Goal: Information Seeking & Learning: Learn about a topic

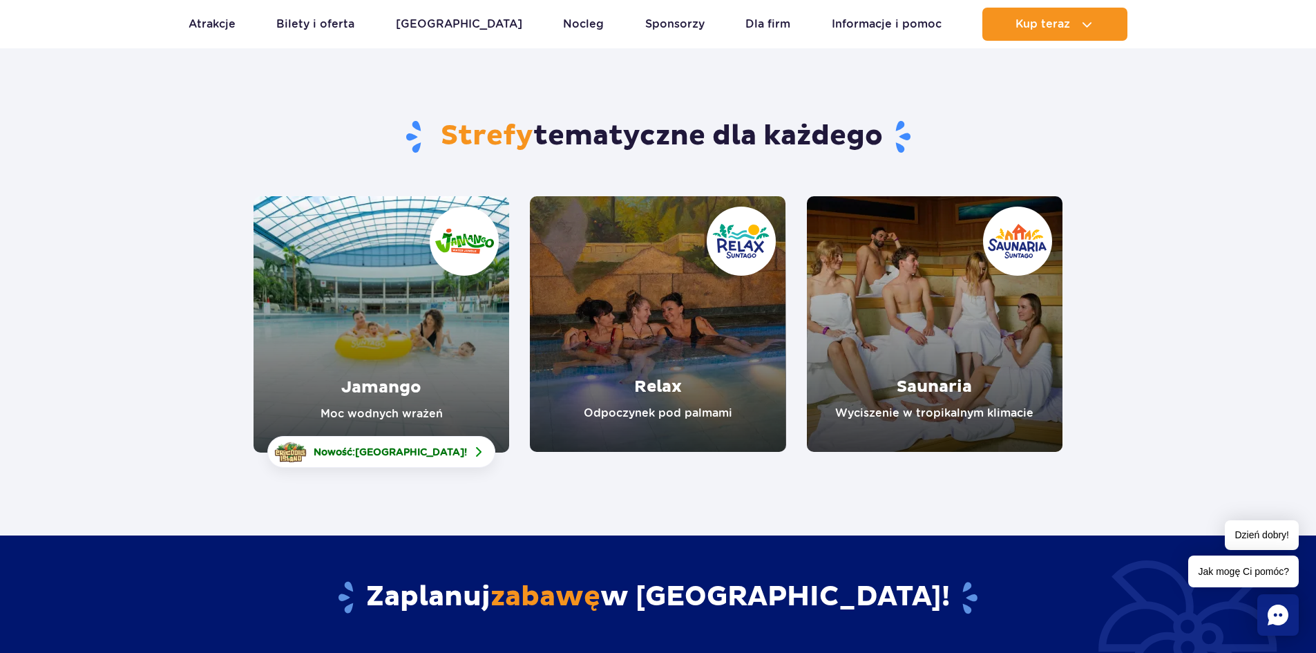
scroll to position [207, 0]
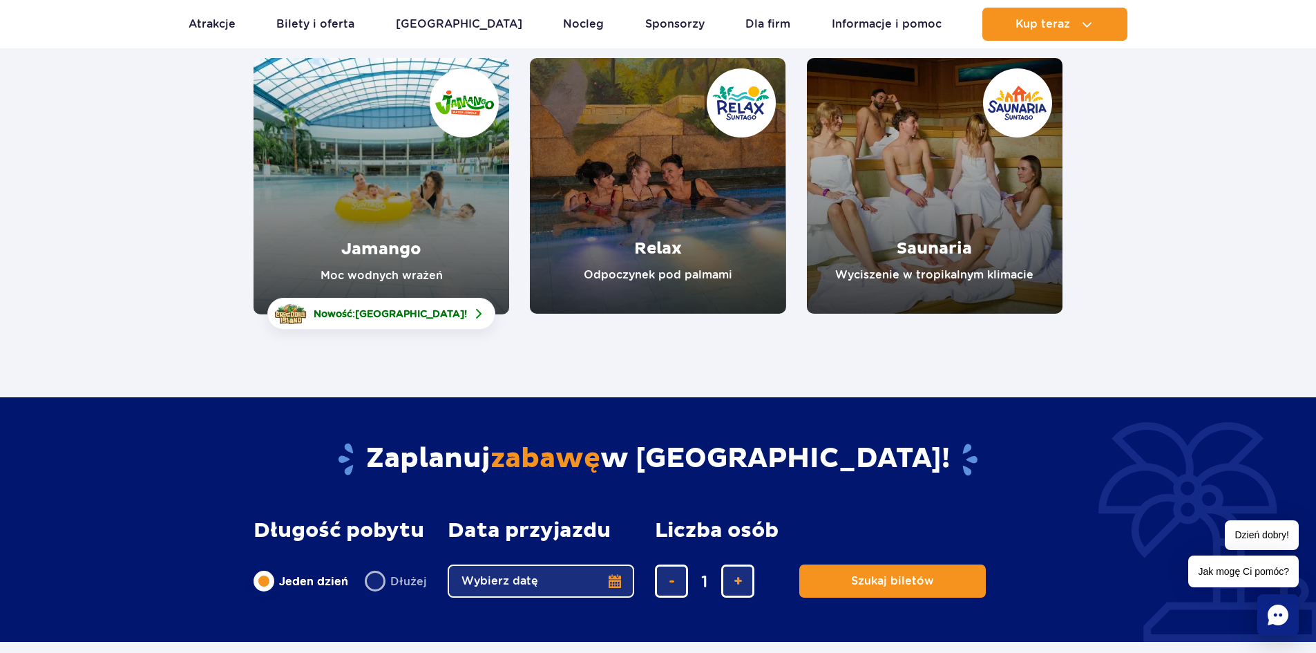
click at [475, 222] on link "Jamango" at bounding box center [382, 186] width 256 height 256
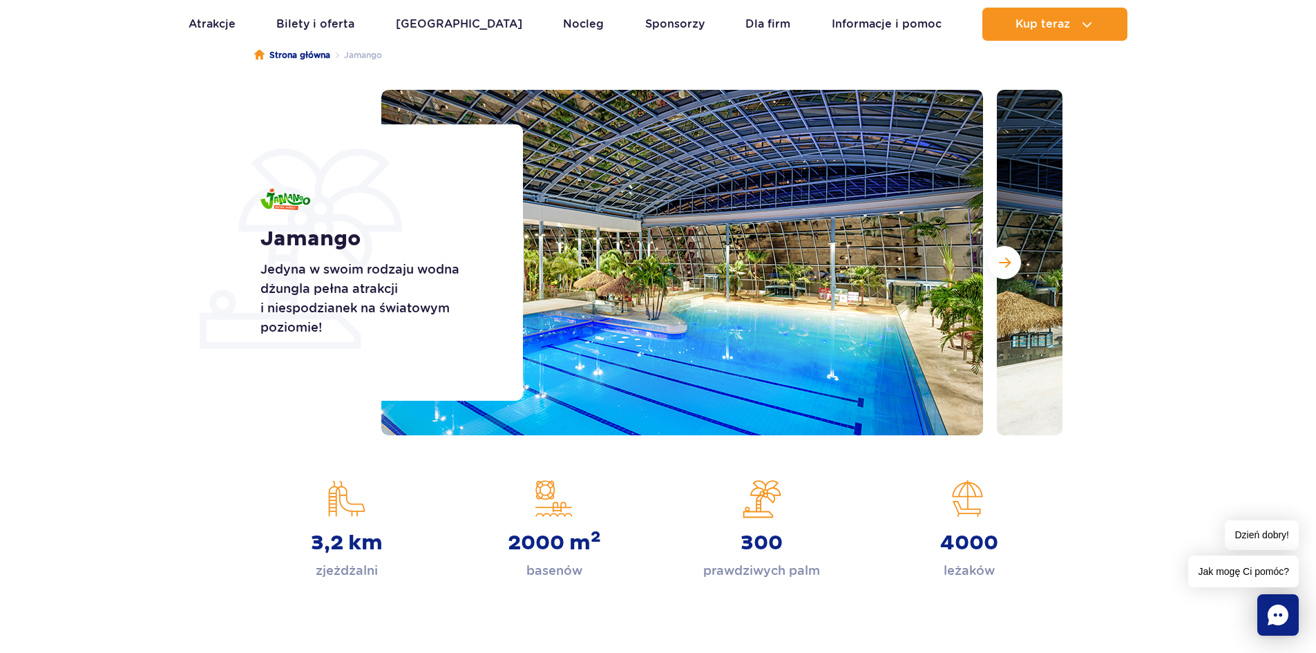
scroll to position [69, 0]
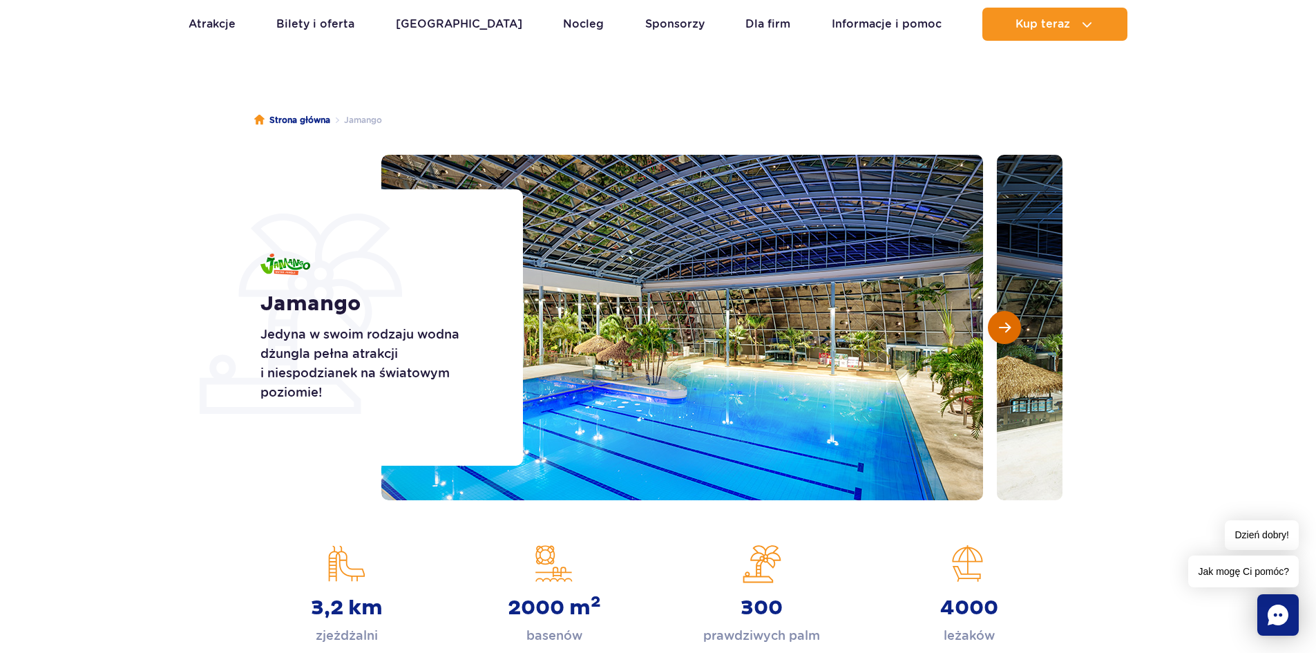
click at [1012, 336] on button "Następny slajd" at bounding box center [1004, 327] width 33 height 33
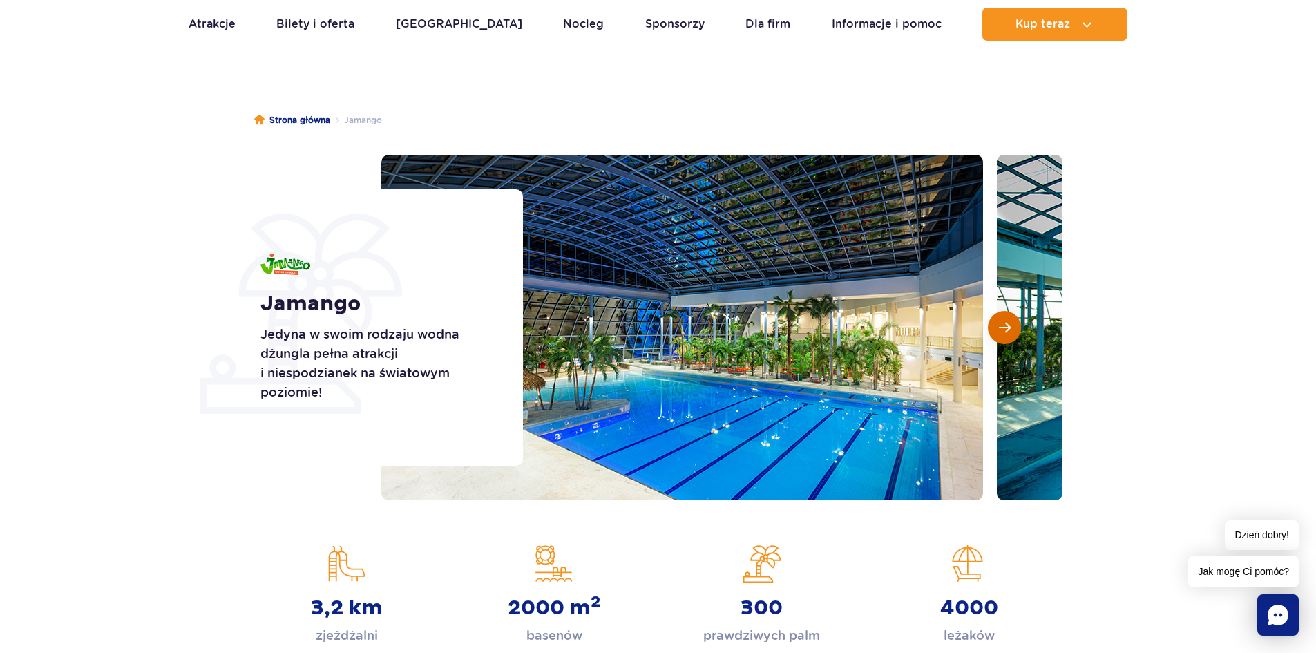
click at [1012, 336] on button "Następny slajd" at bounding box center [1004, 327] width 33 height 33
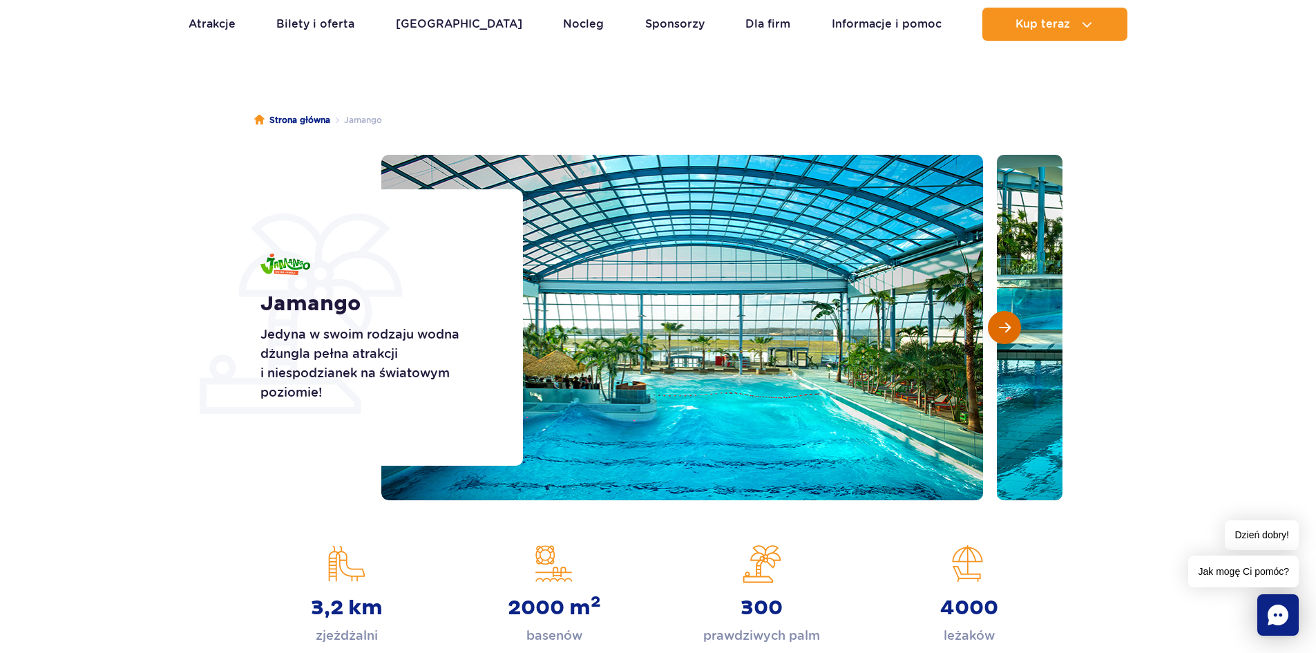
click at [1012, 336] on button "Następny slajd" at bounding box center [1004, 327] width 33 height 33
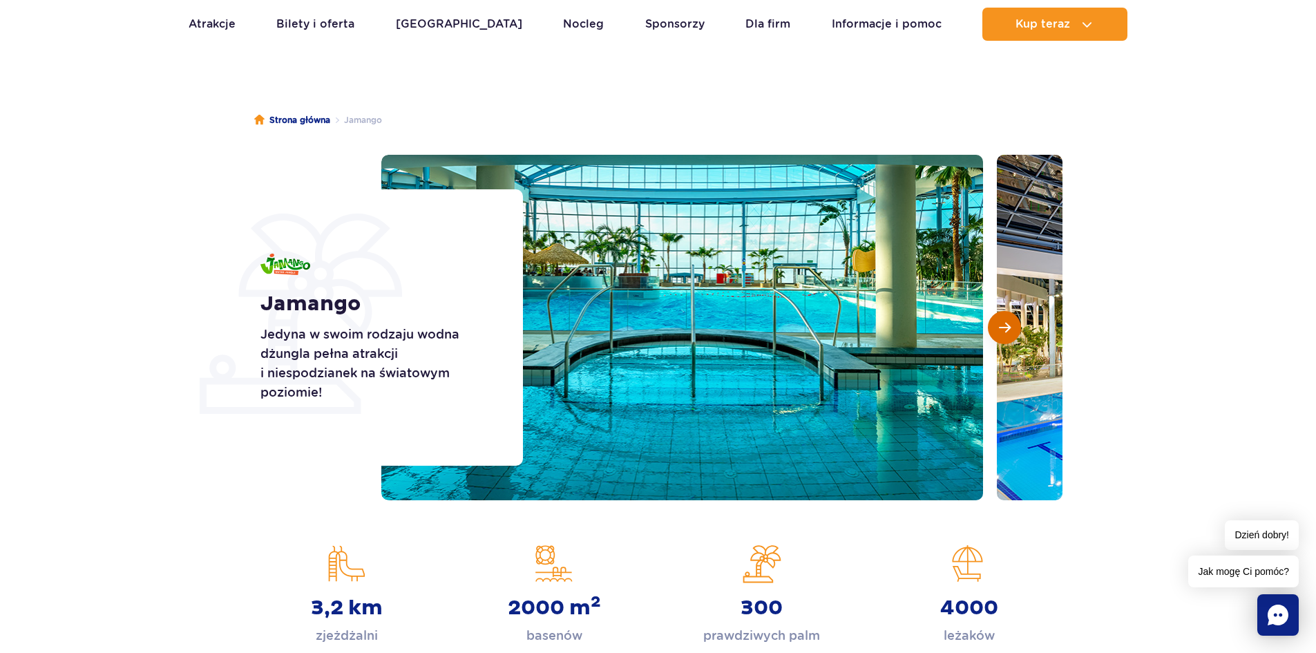
click at [1012, 336] on button "Następny slajd" at bounding box center [1004, 327] width 33 height 33
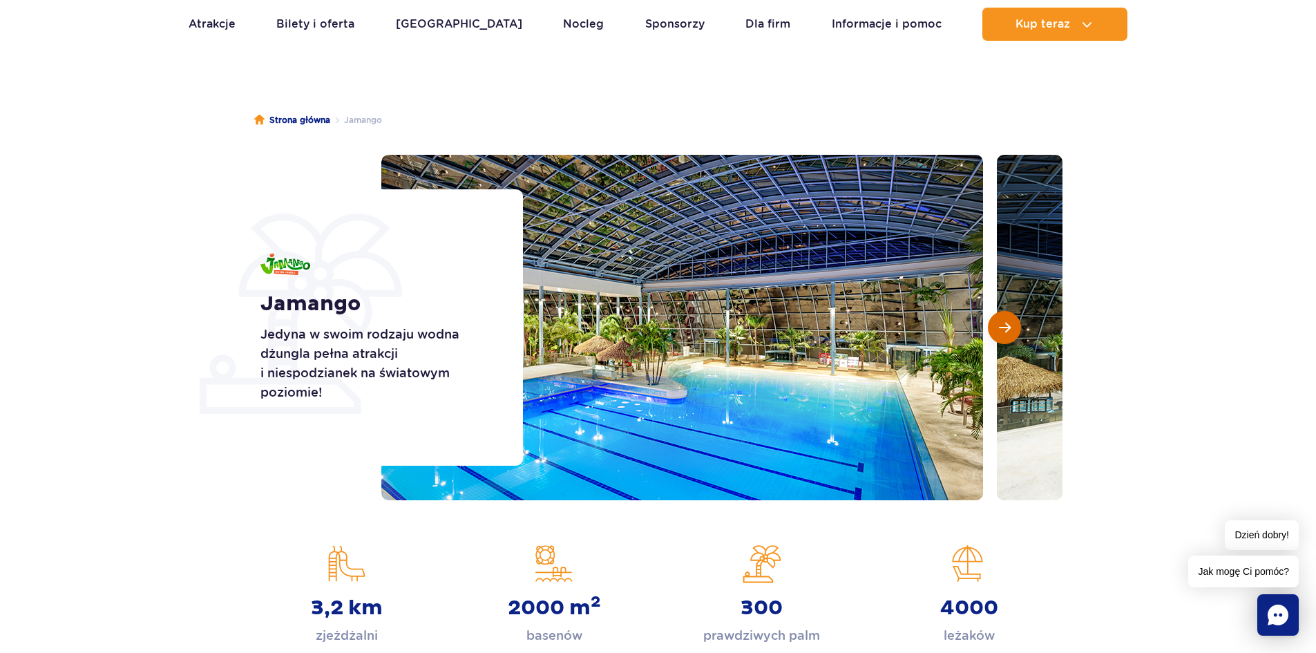
click at [1012, 336] on button "Następny slajd" at bounding box center [1004, 327] width 33 height 33
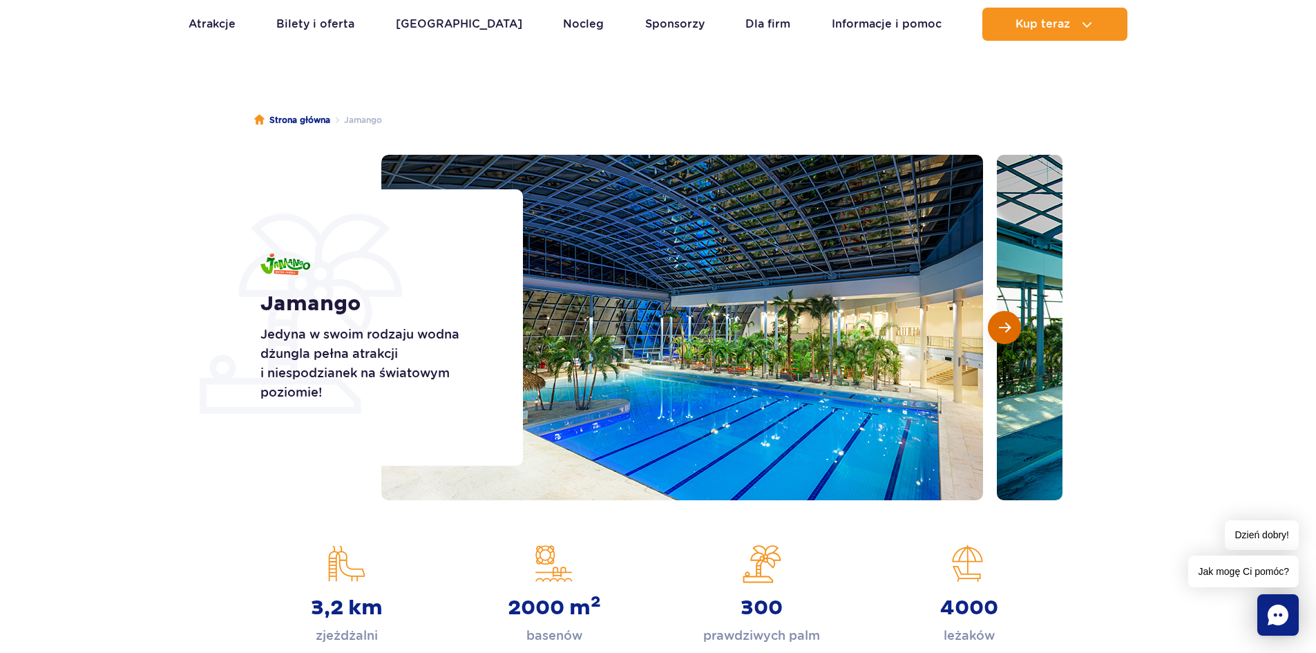
click at [1012, 336] on button "Następny slajd" at bounding box center [1004, 327] width 33 height 33
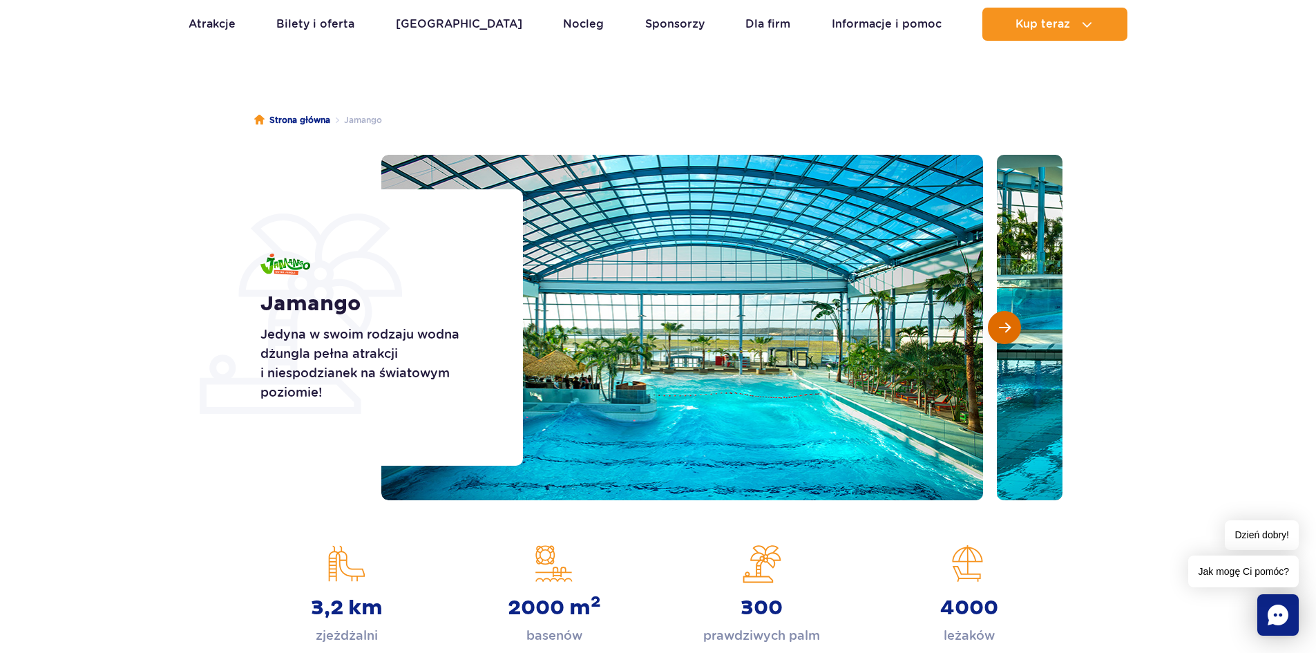
click at [1012, 336] on button "Następny slajd" at bounding box center [1004, 327] width 33 height 33
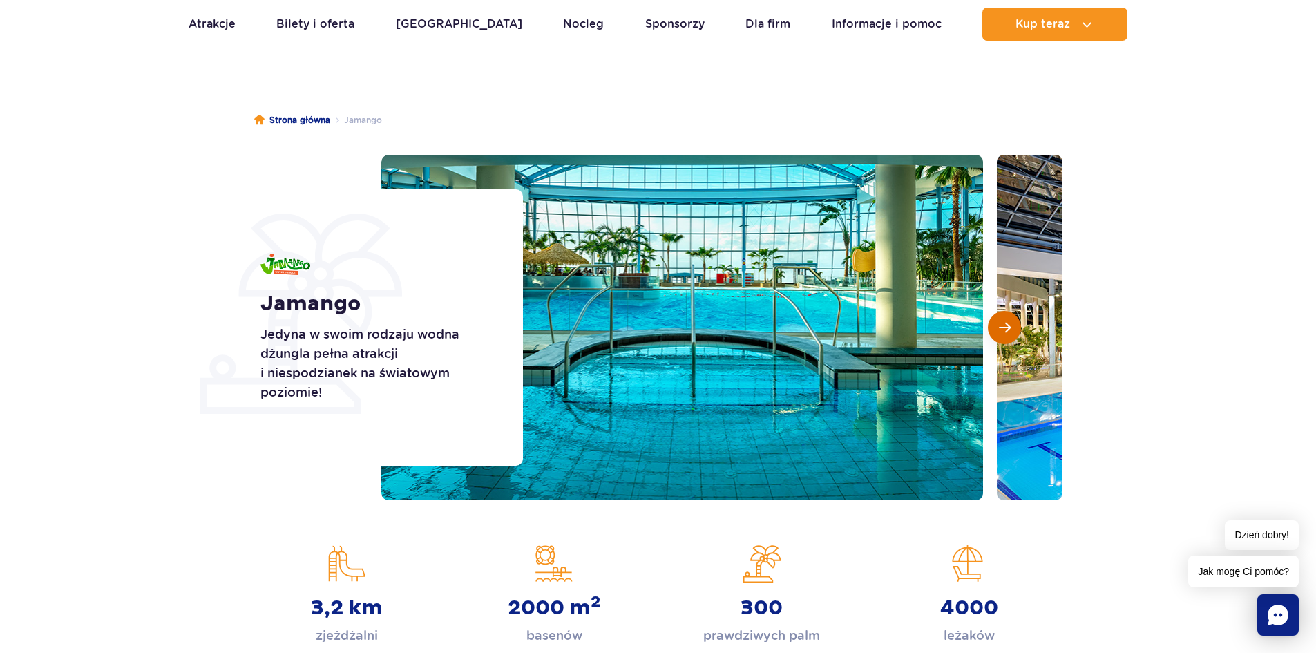
click at [1012, 336] on button "Następny slajd" at bounding box center [1004, 327] width 33 height 33
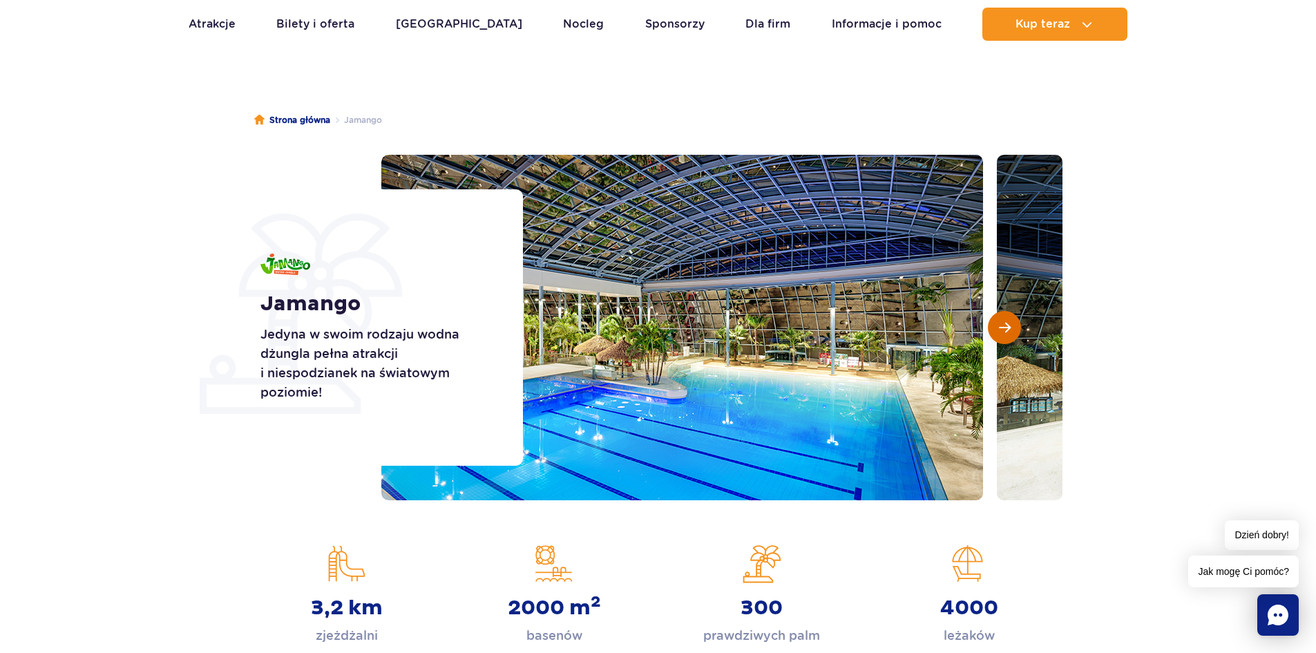
click at [1012, 336] on button "Następny slajd" at bounding box center [1004, 327] width 33 height 33
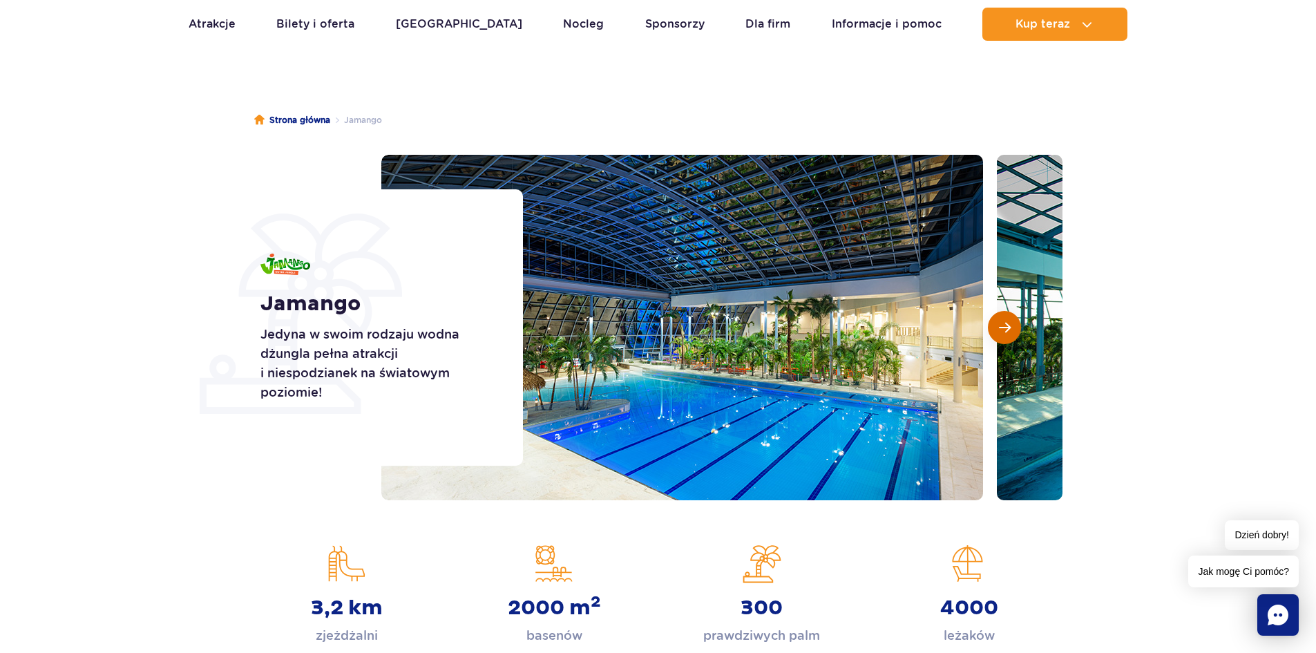
click at [1012, 336] on button "Następny slajd" at bounding box center [1004, 327] width 33 height 33
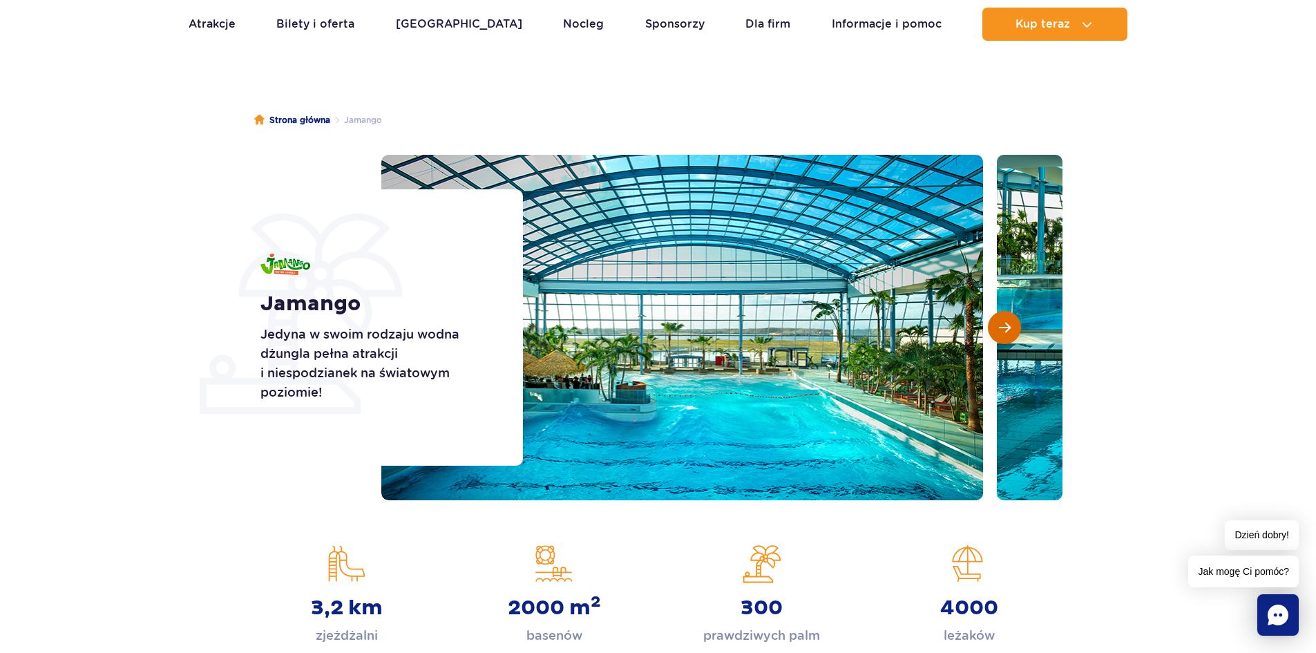
click at [1012, 336] on button "Następny slajd" at bounding box center [1004, 327] width 33 height 33
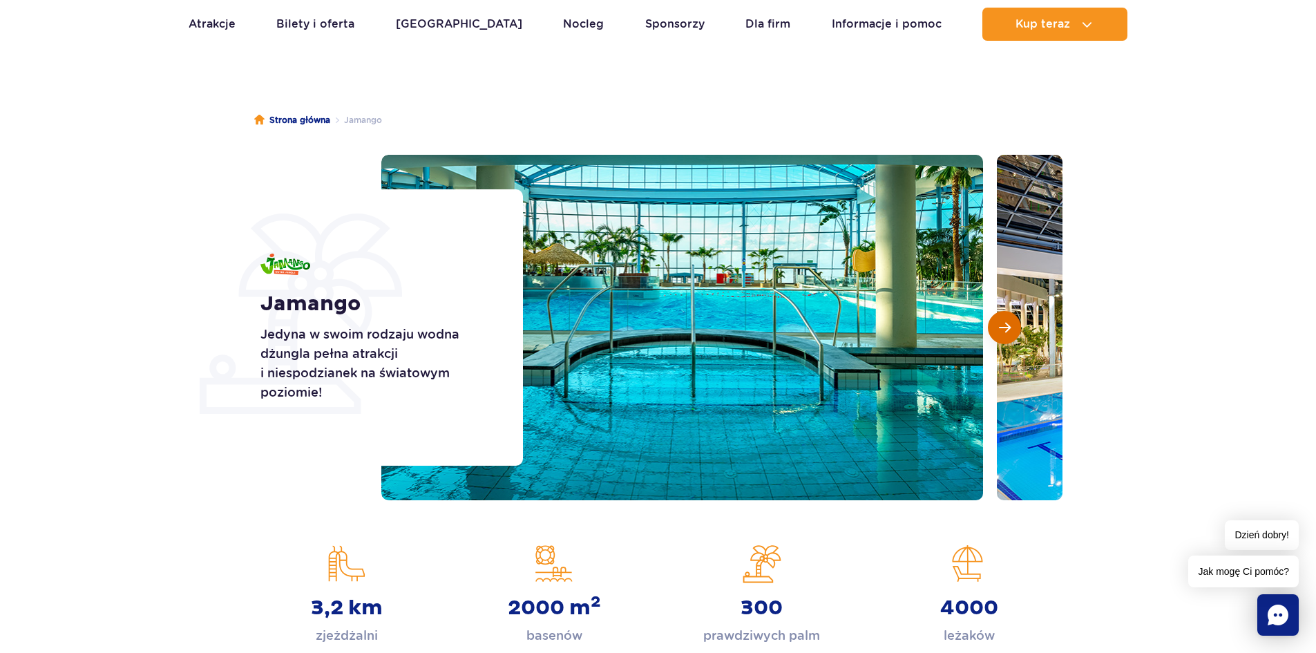
click at [1012, 336] on button "Następny slajd" at bounding box center [1004, 327] width 33 height 33
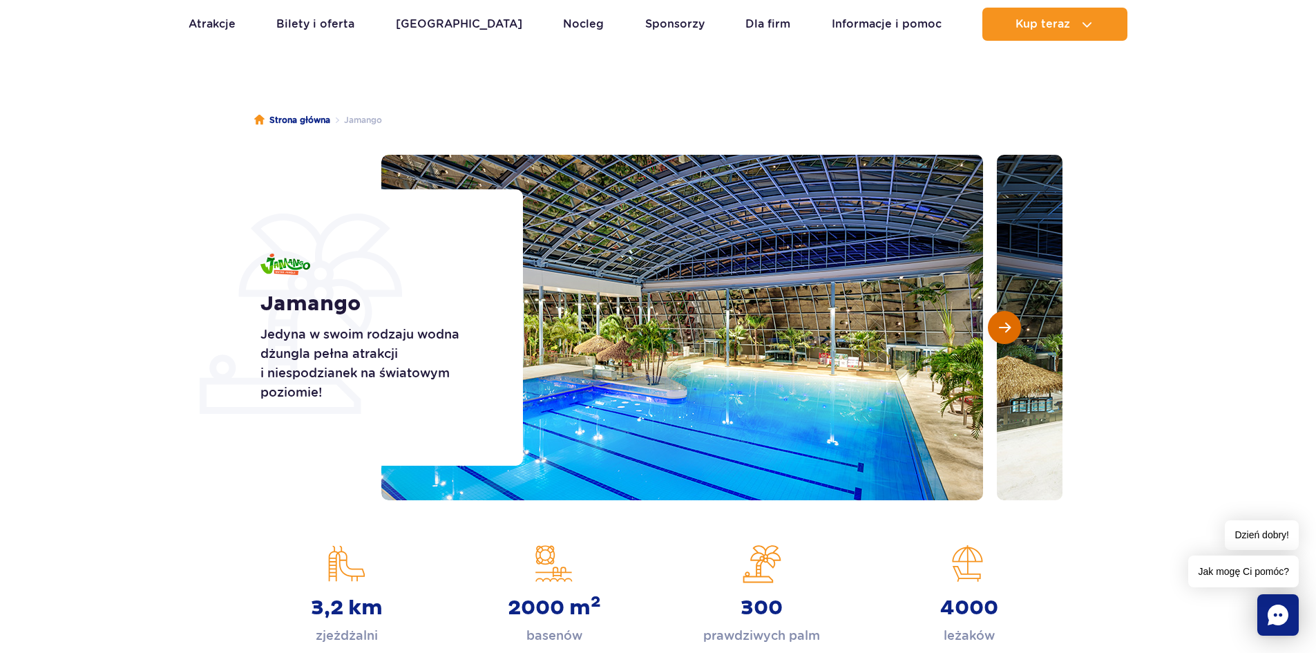
click at [1012, 336] on button "Następny slajd" at bounding box center [1004, 327] width 33 height 33
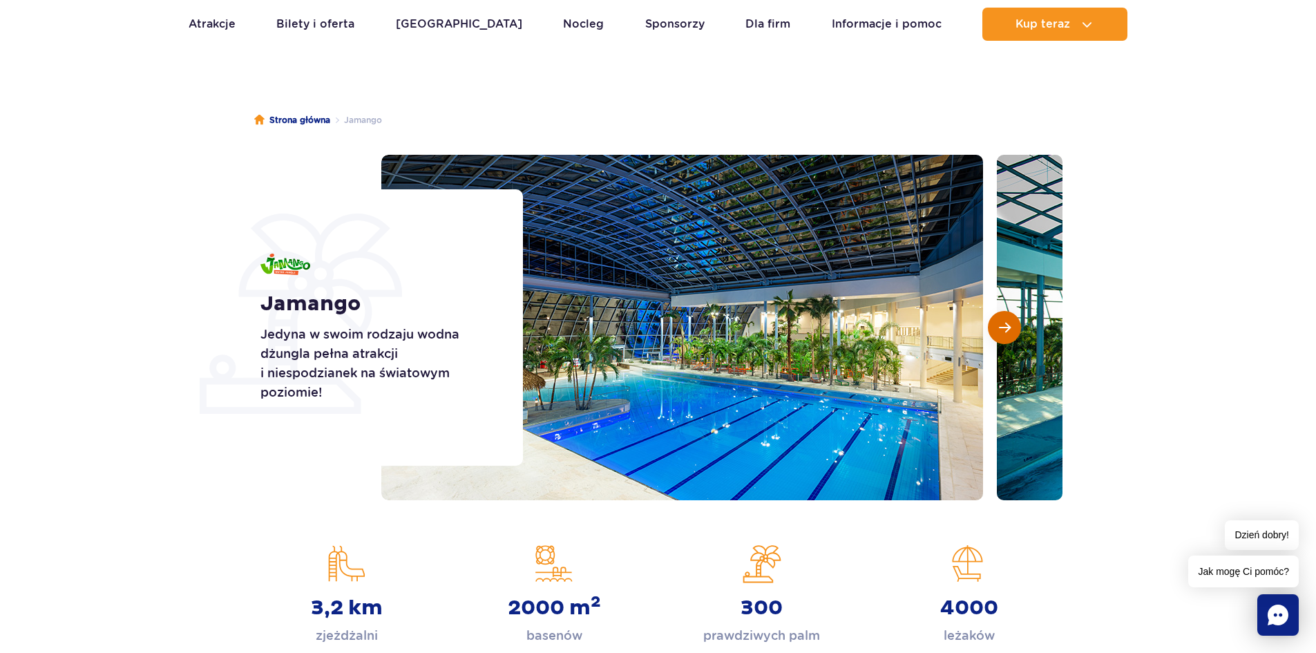
click at [1012, 336] on button "Następny slajd" at bounding box center [1004, 327] width 33 height 33
click at [1012, 337] on button "Następny slajd" at bounding box center [1004, 327] width 33 height 33
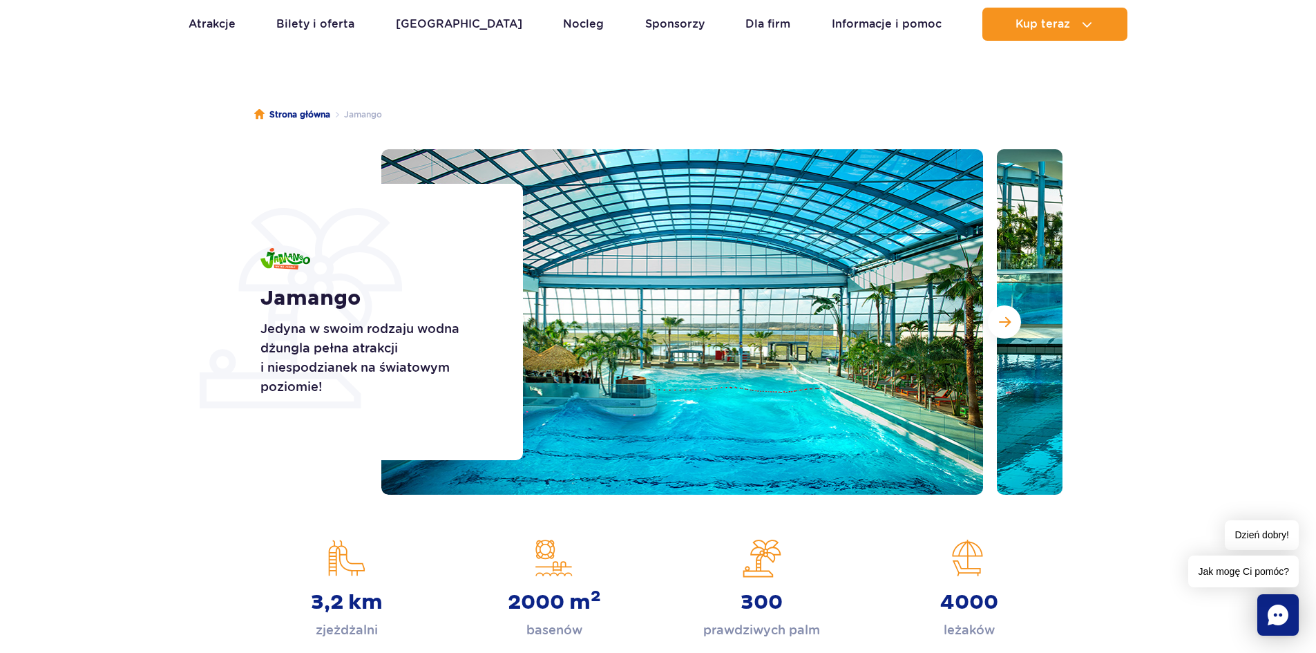
scroll to position [0, 0]
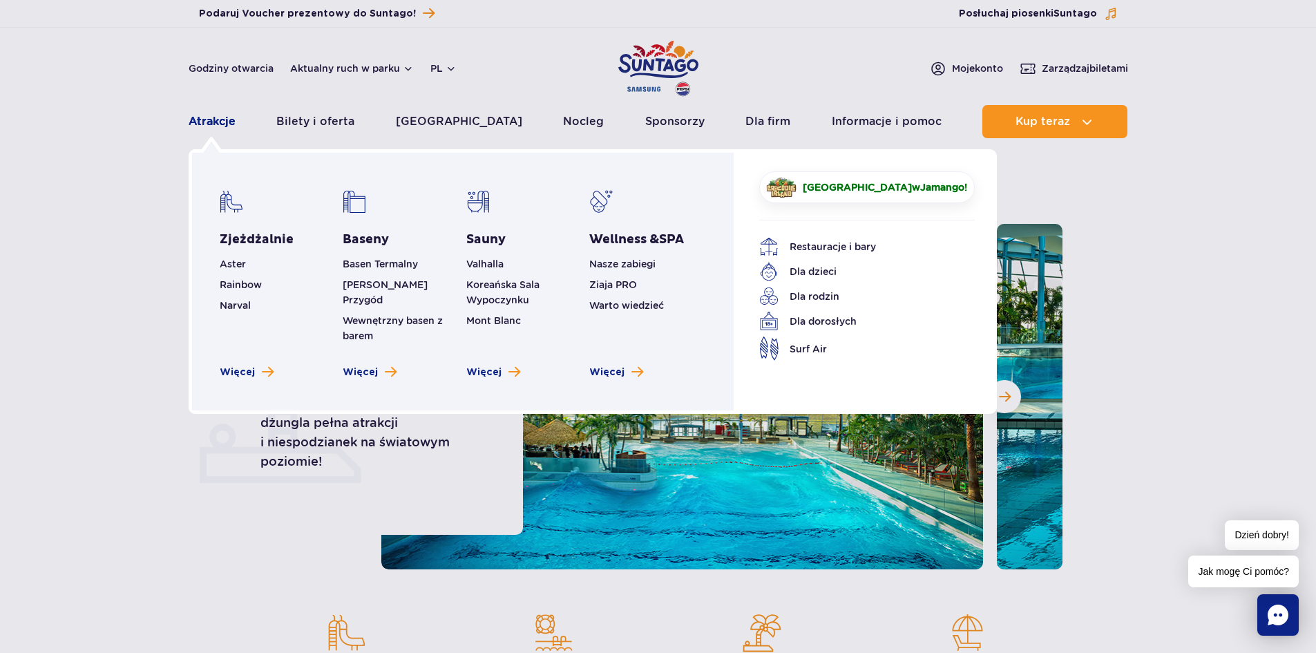
click at [198, 120] on link "Atrakcje" at bounding box center [212, 121] width 47 height 33
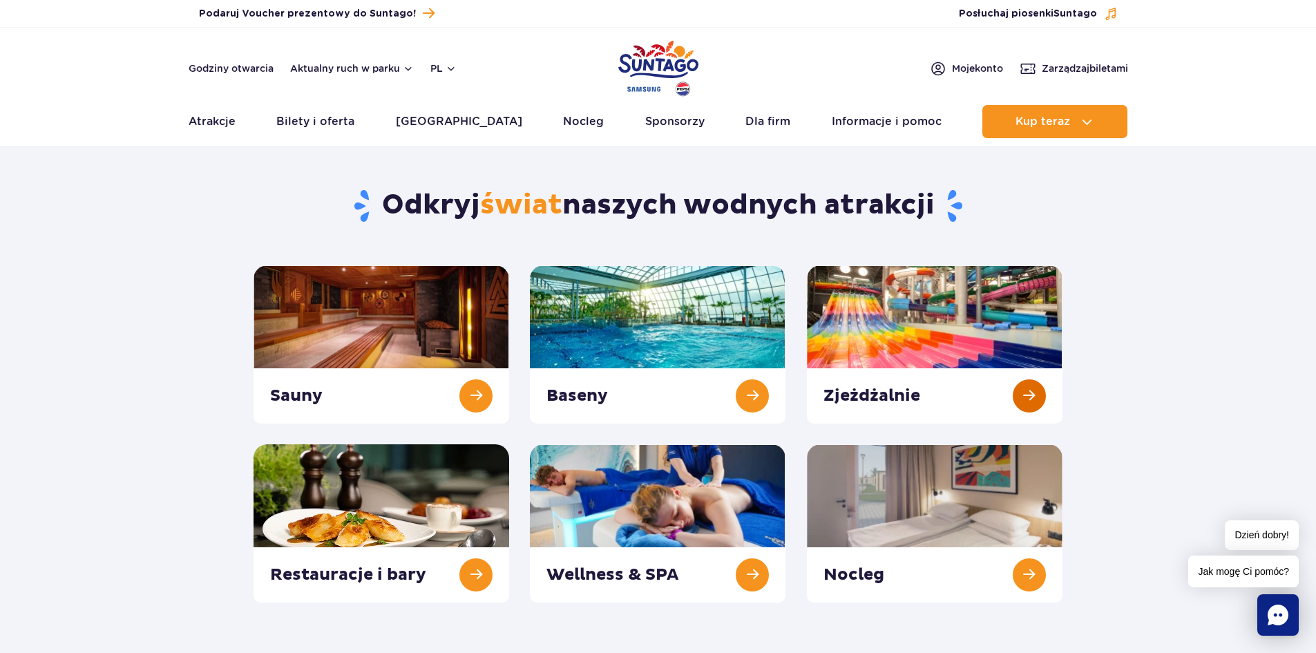
click at [882, 331] on link at bounding box center [935, 344] width 256 height 158
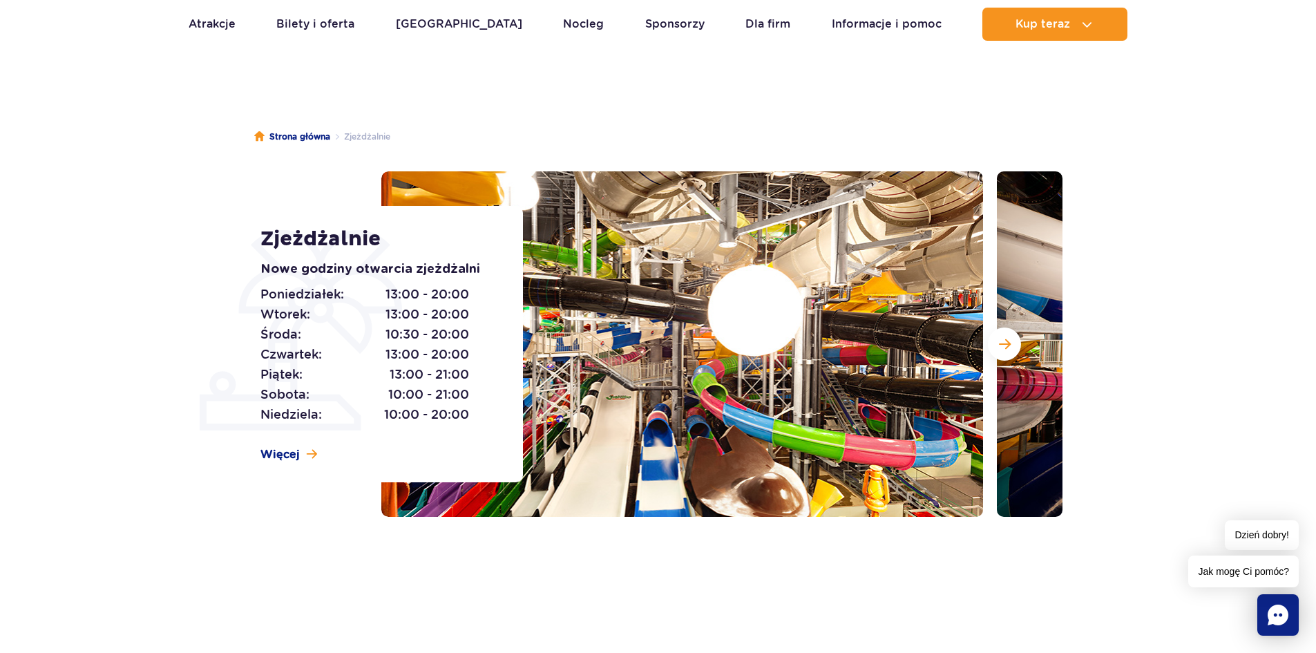
scroll to position [138, 0]
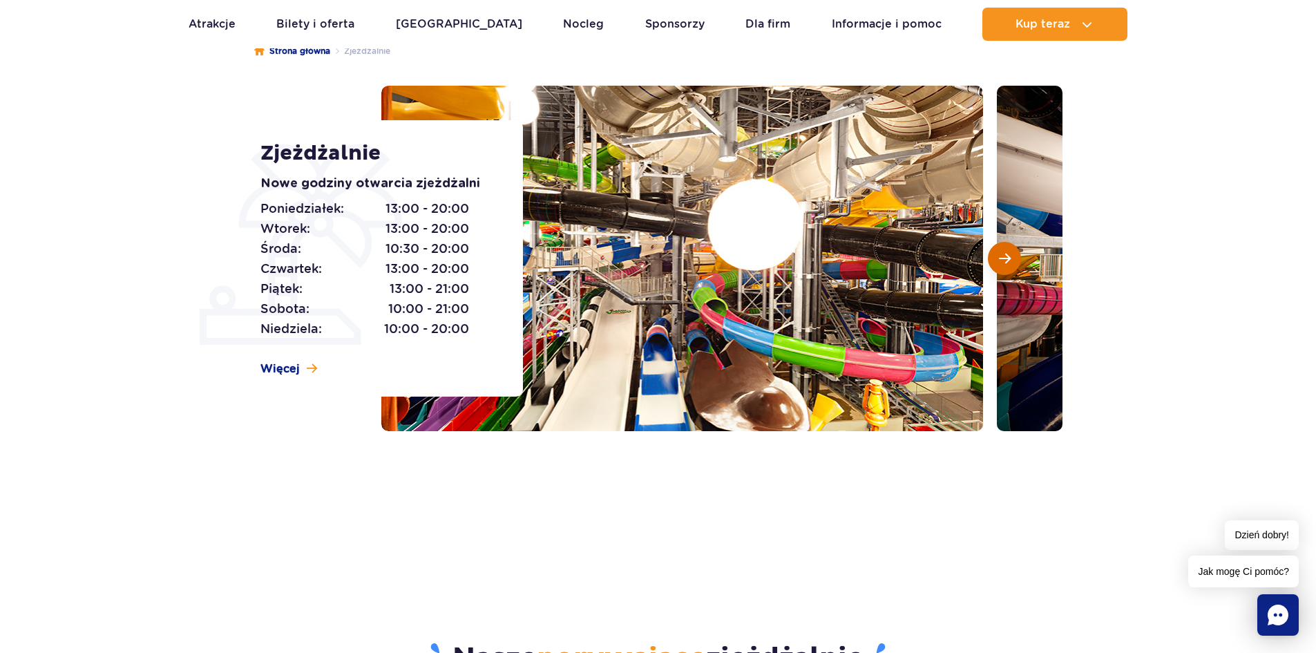
click at [1013, 256] on button "Następny slajd" at bounding box center [1004, 258] width 33 height 33
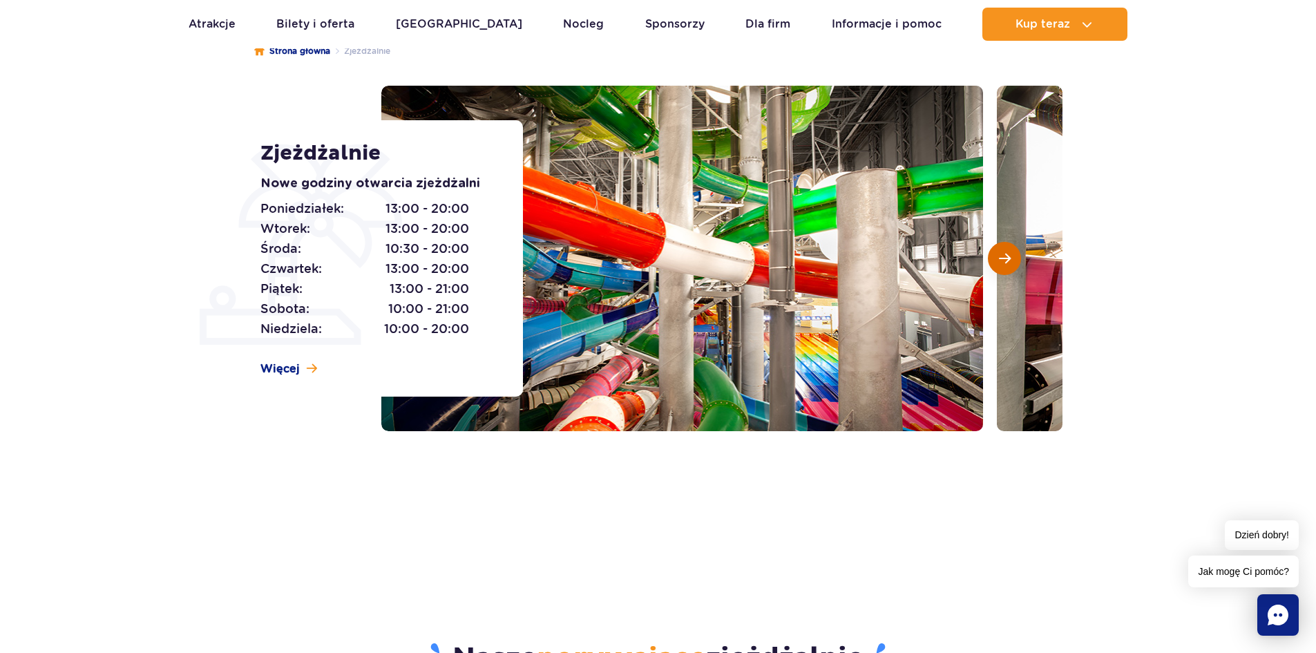
click at [1013, 256] on button "Następny slajd" at bounding box center [1004, 258] width 33 height 33
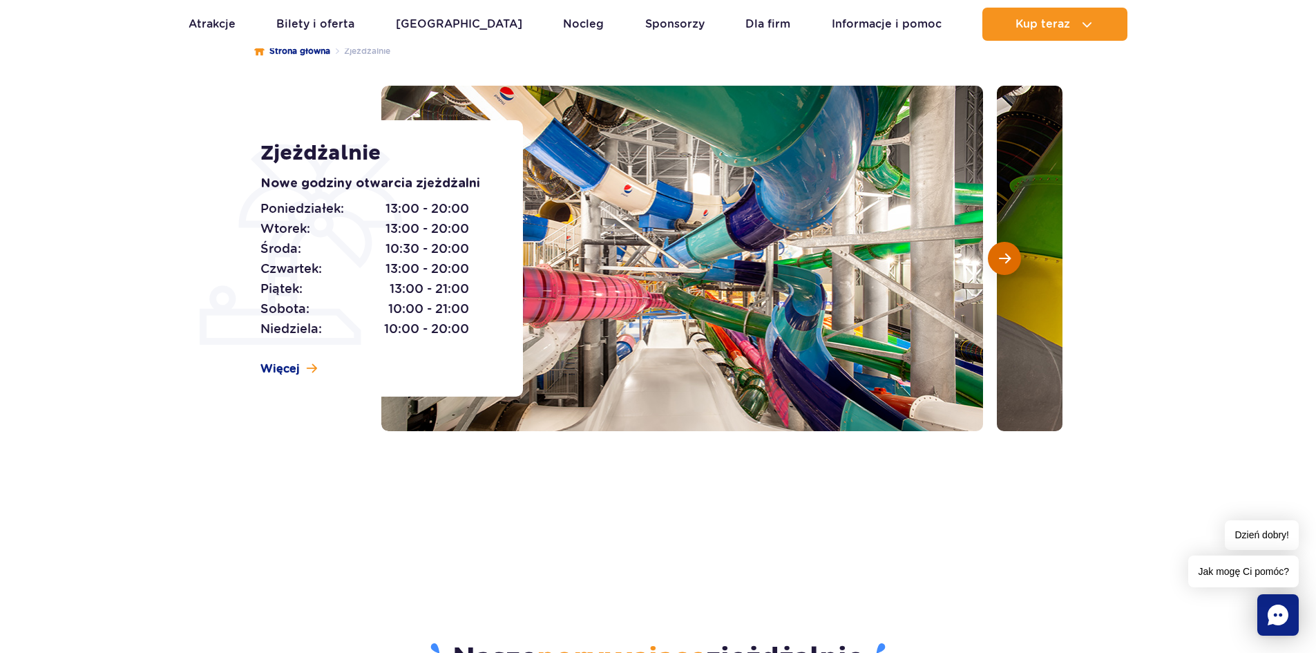
click at [1013, 256] on button "Następny slajd" at bounding box center [1004, 258] width 33 height 33
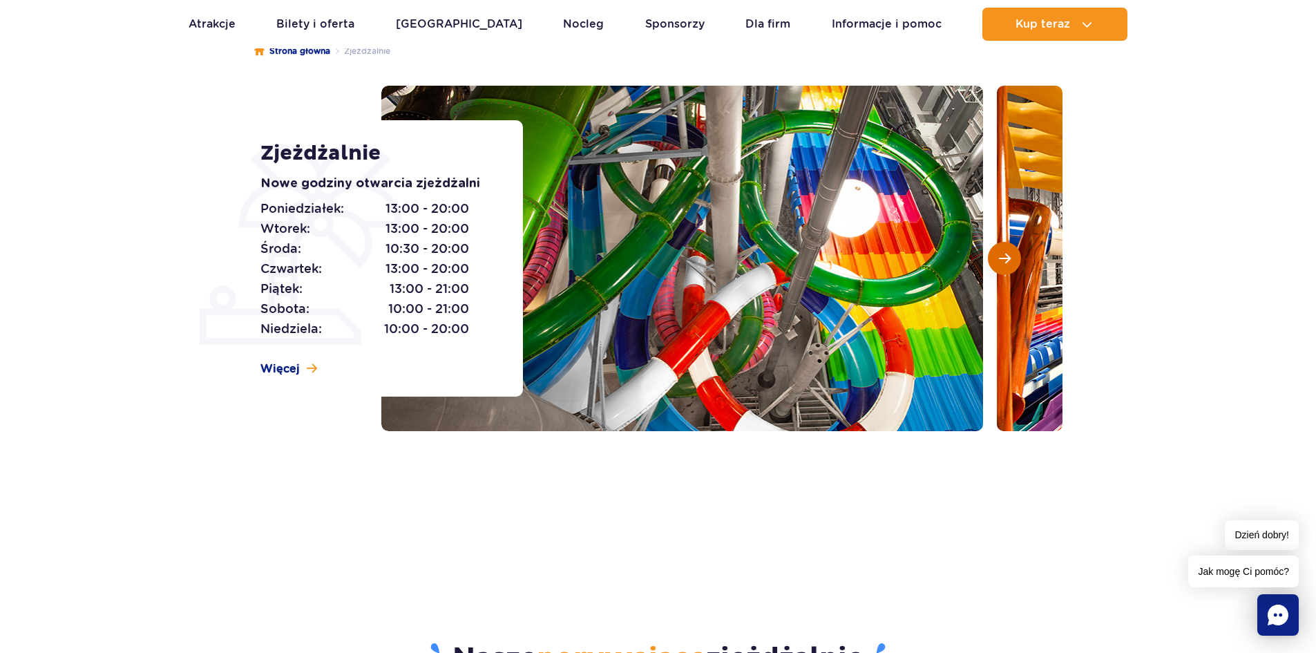
click at [1006, 260] on span "Następny slajd" at bounding box center [1005, 258] width 12 height 12
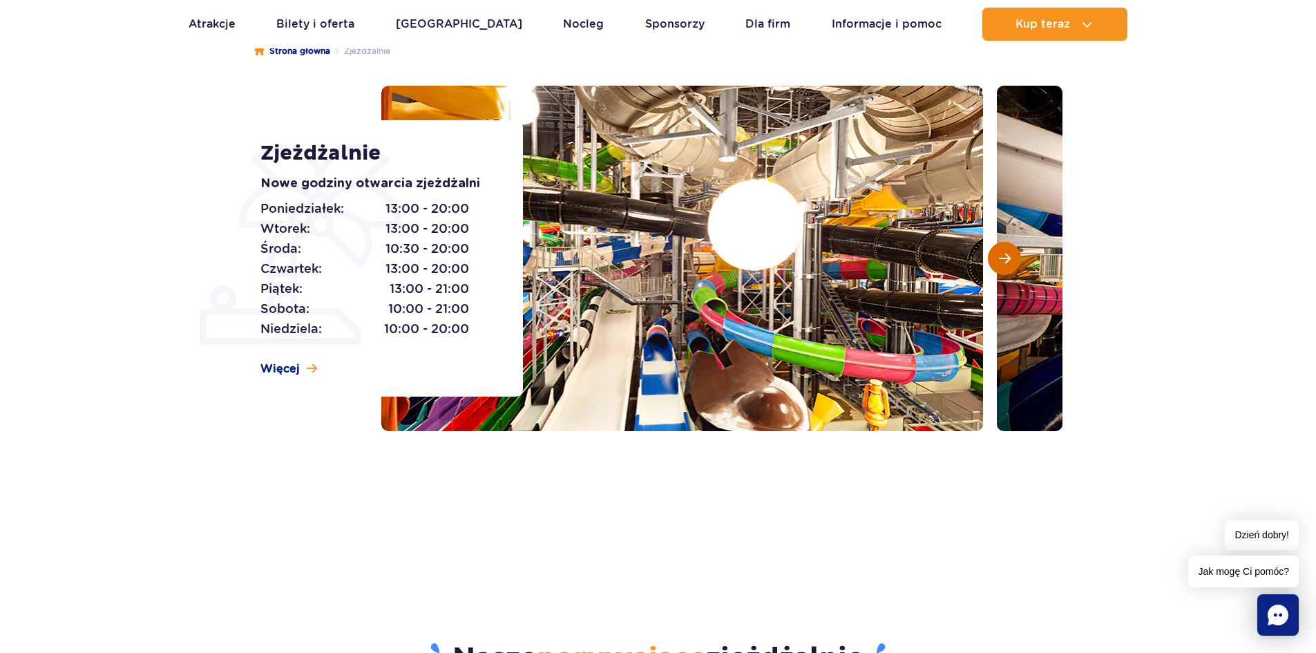
click at [1006, 260] on span "Następny slajd" at bounding box center [1005, 258] width 12 height 12
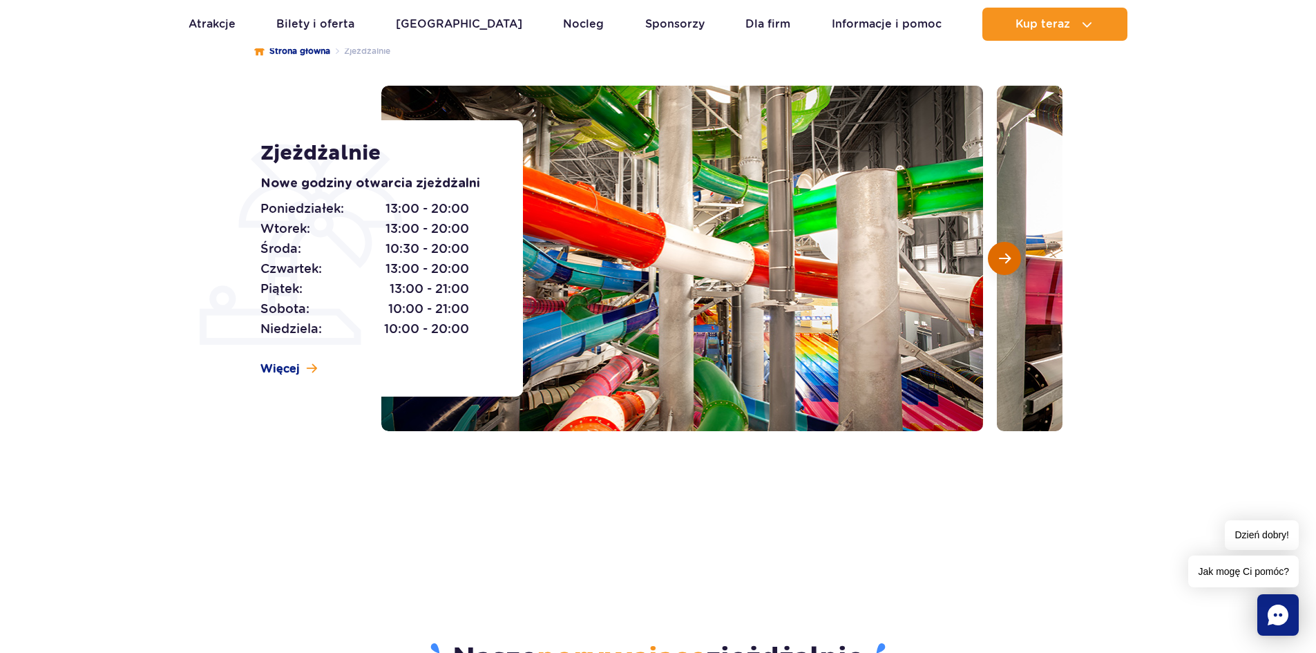
click at [1006, 260] on span "Następny slajd" at bounding box center [1005, 258] width 12 height 12
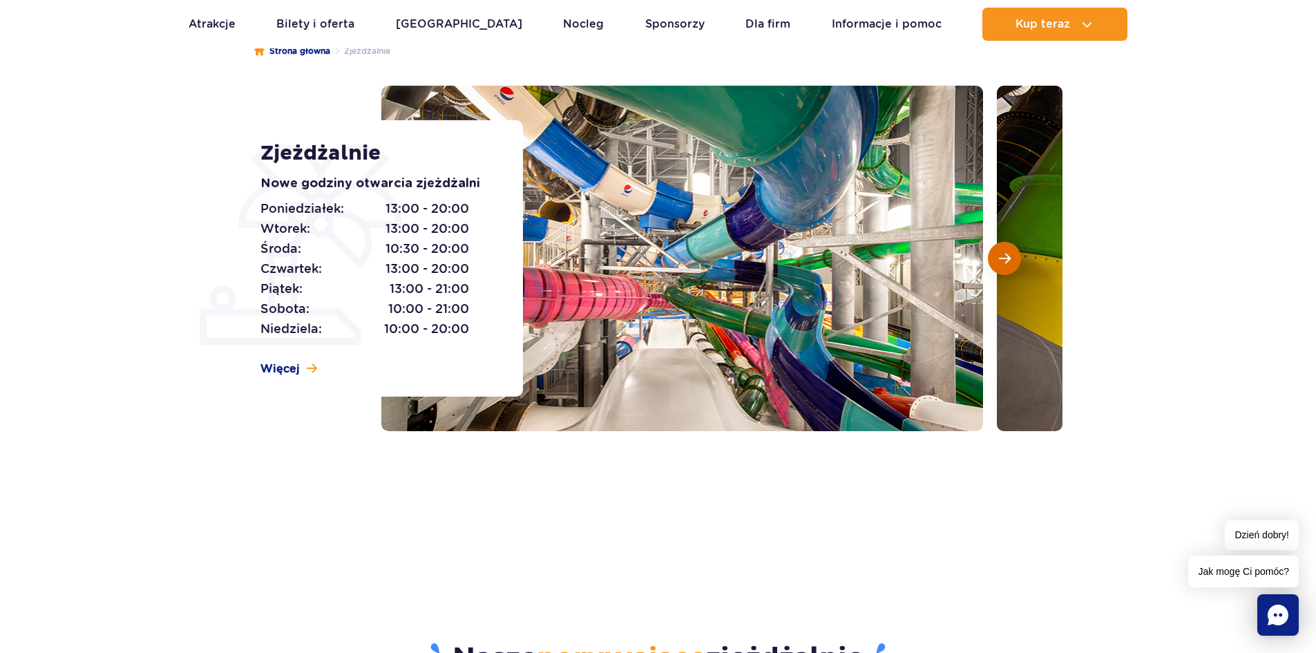
click at [1005, 260] on span "Następny slajd" at bounding box center [1005, 258] width 12 height 12
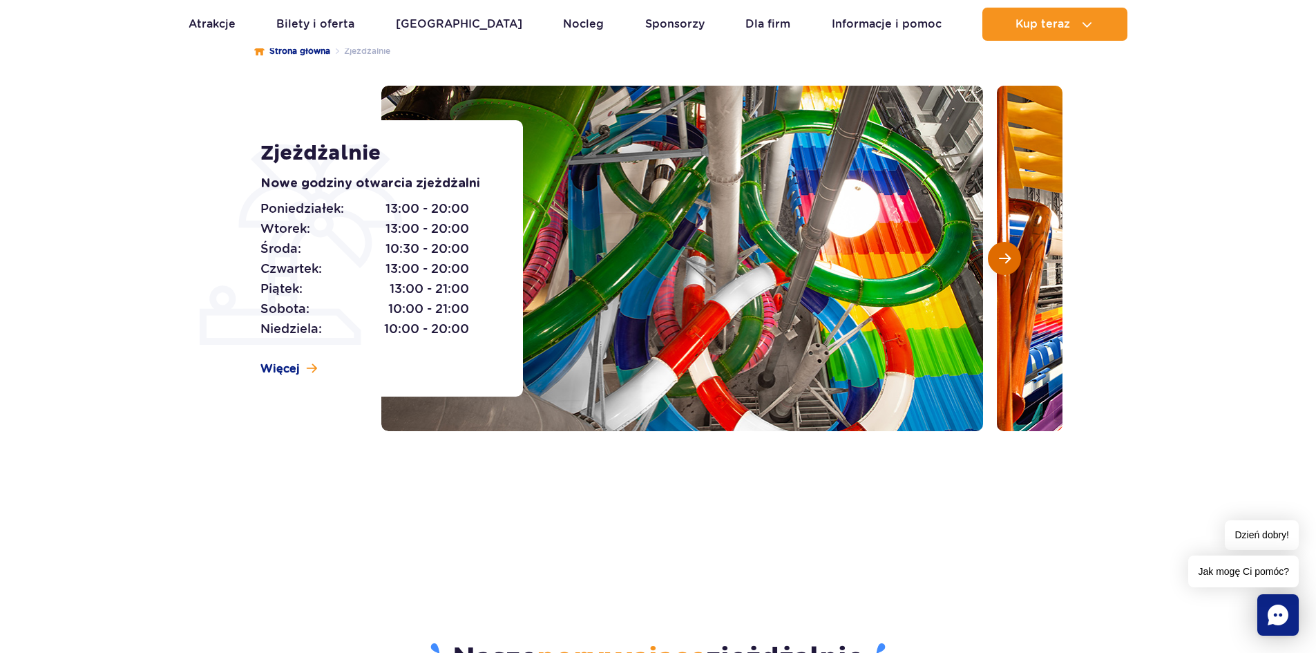
click at [1005, 260] on span "Następny slajd" at bounding box center [1005, 258] width 12 height 12
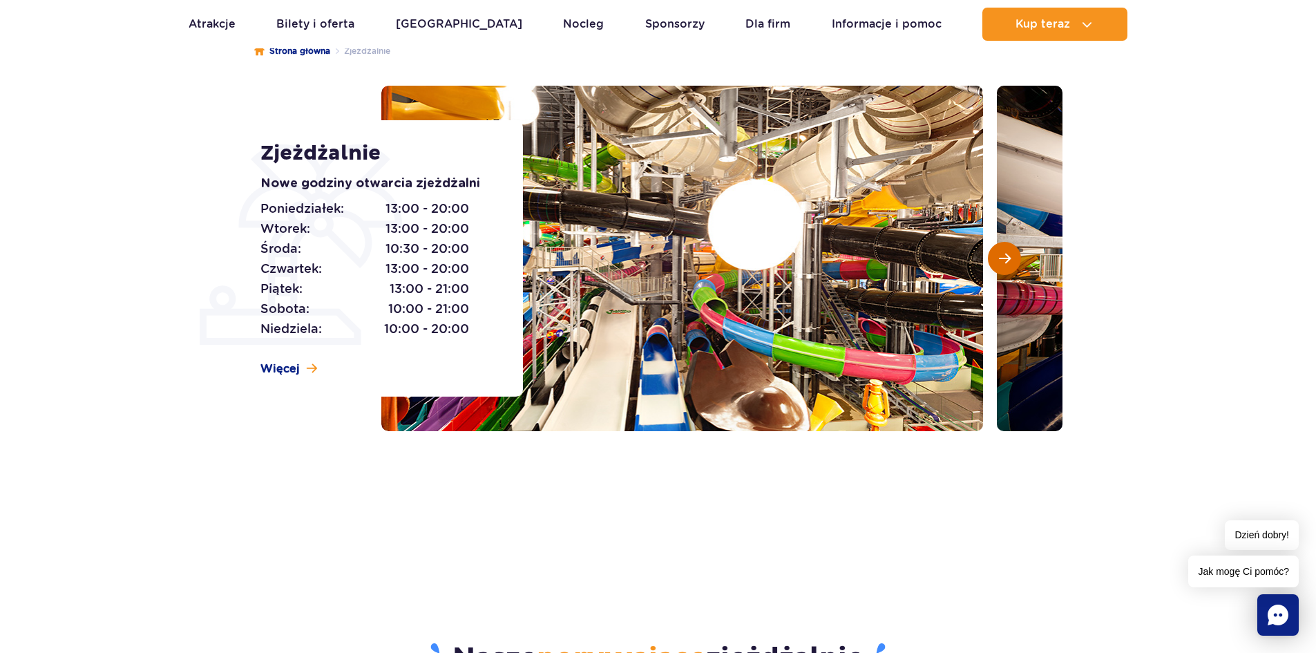
click at [1005, 260] on span "Następny slajd" at bounding box center [1005, 258] width 12 height 12
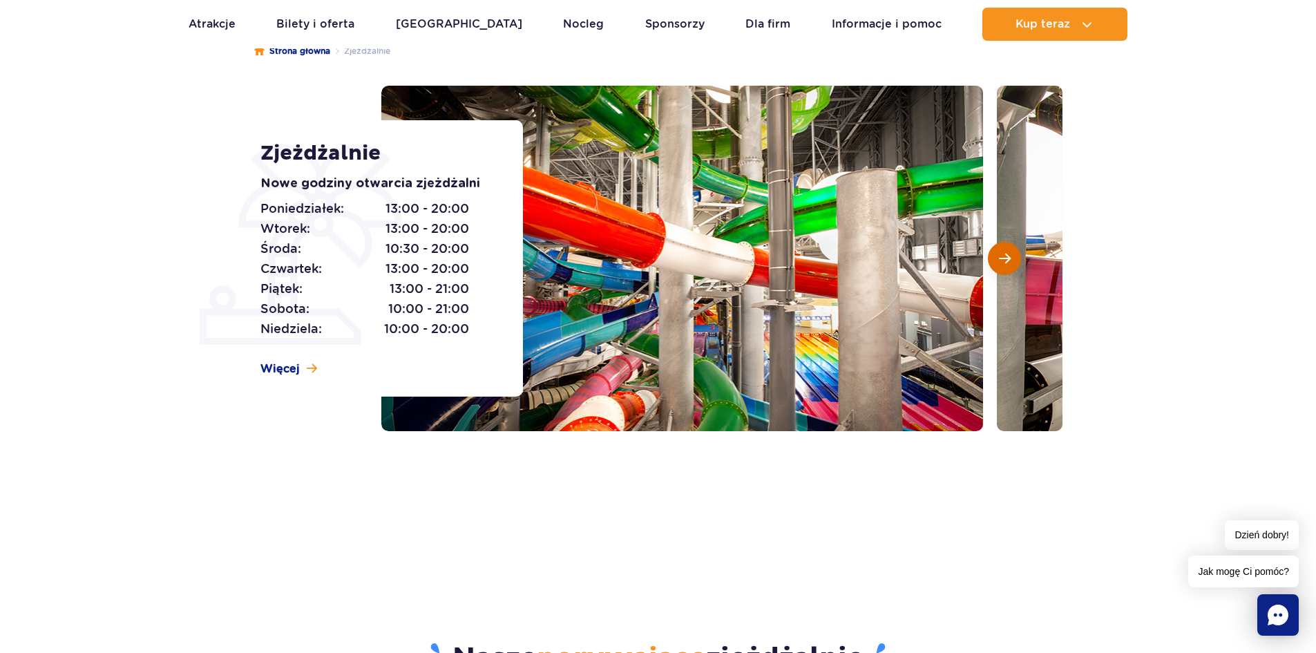
click at [1004, 260] on span "Następny slajd" at bounding box center [1005, 258] width 12 height 12
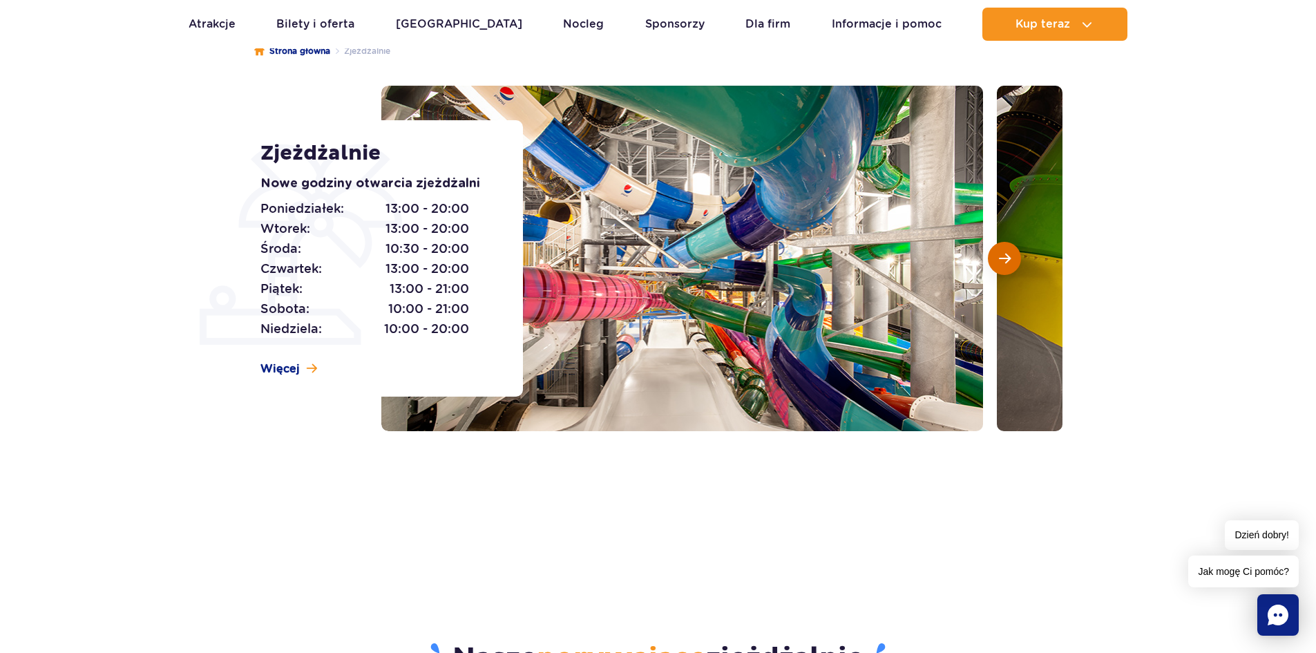
click at [1004, 260] on span "Następny slajd" at bounding box center [1005, 258] width 12 height 12
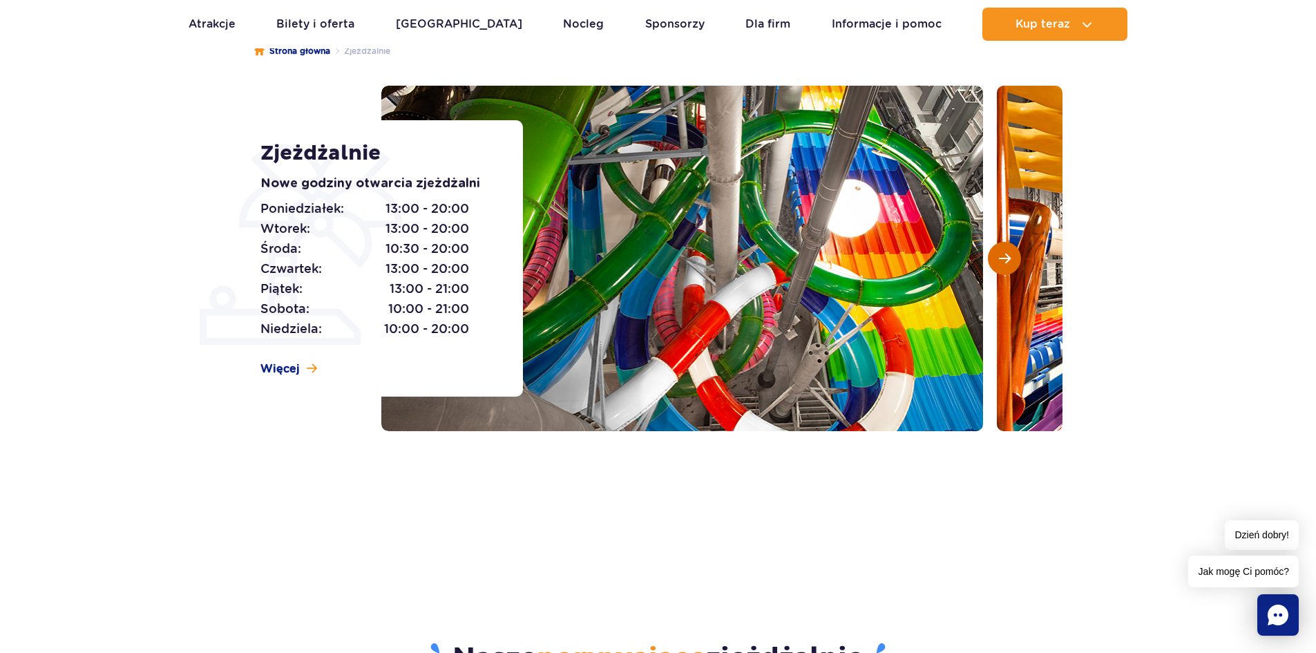
click at [1004, 260] on span "Następny slajd" at bounding box center [1005, 258] width 12 height 12
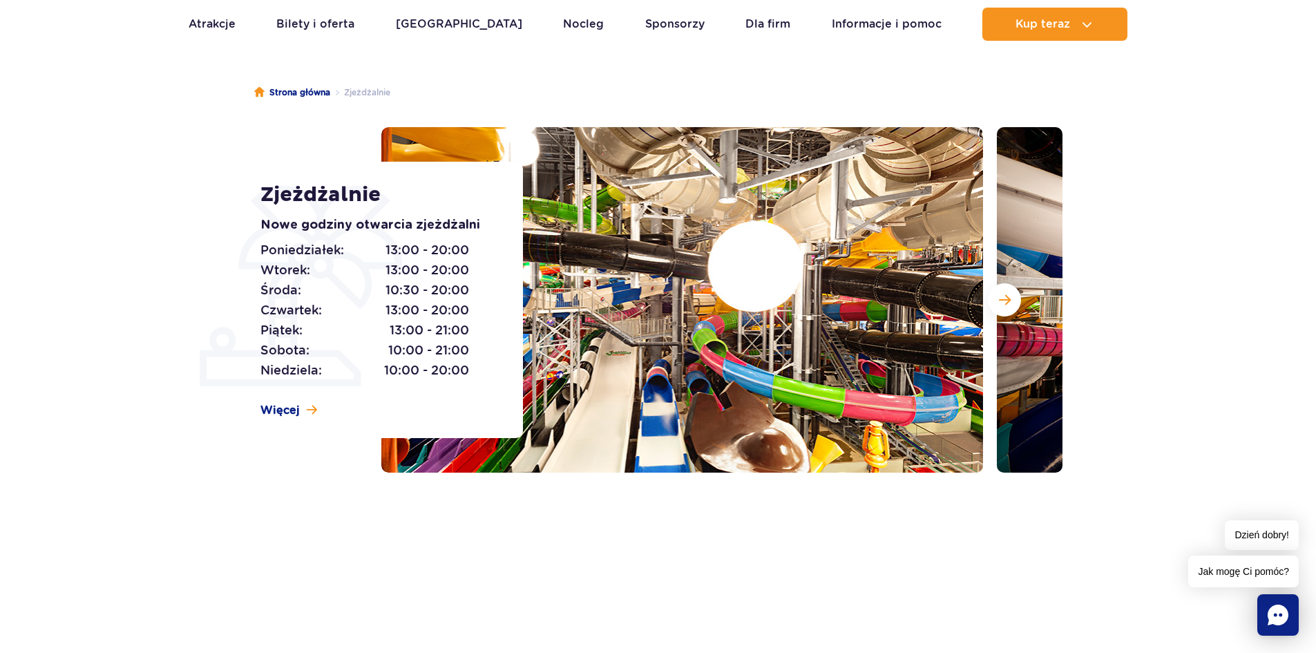
scroll to position [0, 0]
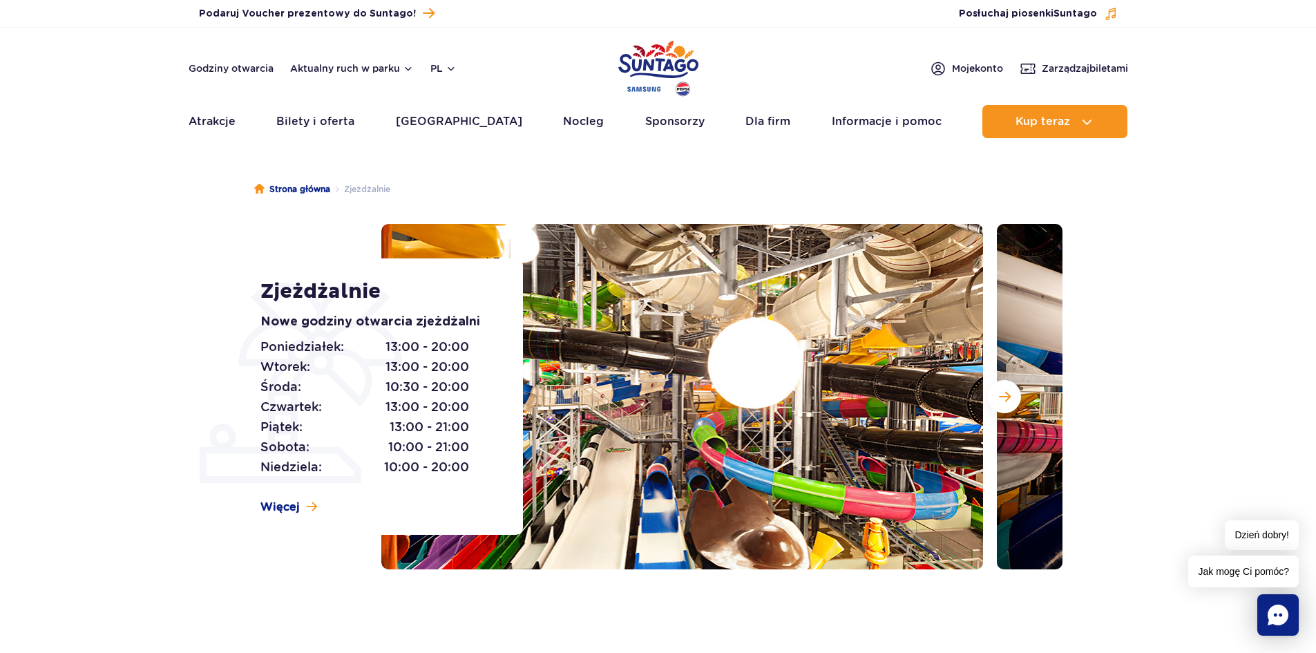
click at [653, 171] on ul "Strona główna Zjeżdżalnie" at bounding box center [658, 189] width 808 height 69
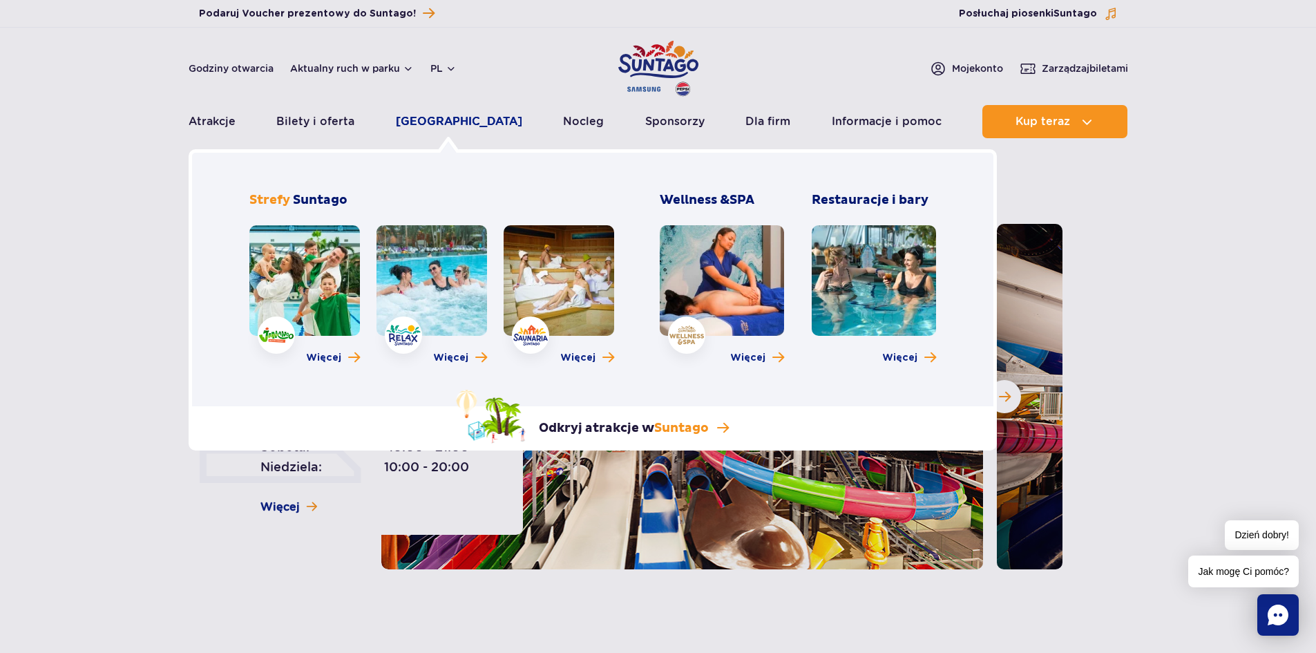
click at [444, 116] on link "[GEOGRAPHIC_DATA]" at bounding box center [459, 121] width 126 height 33
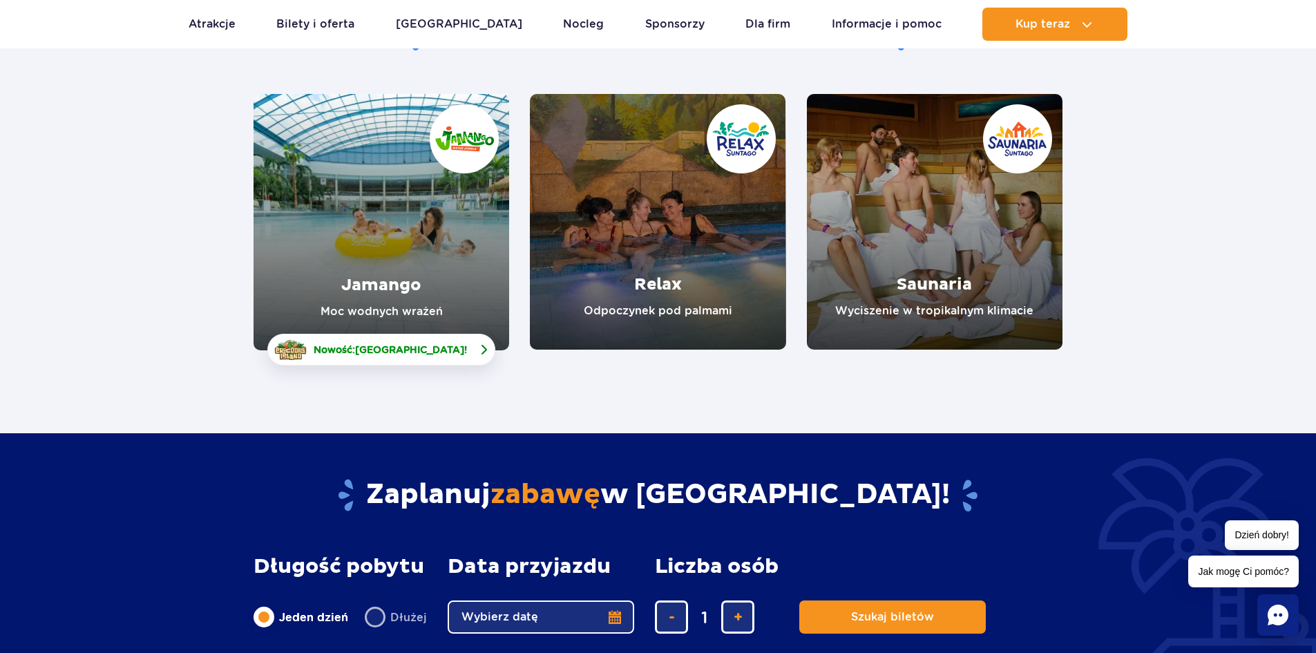
scroll to position [138, 0]
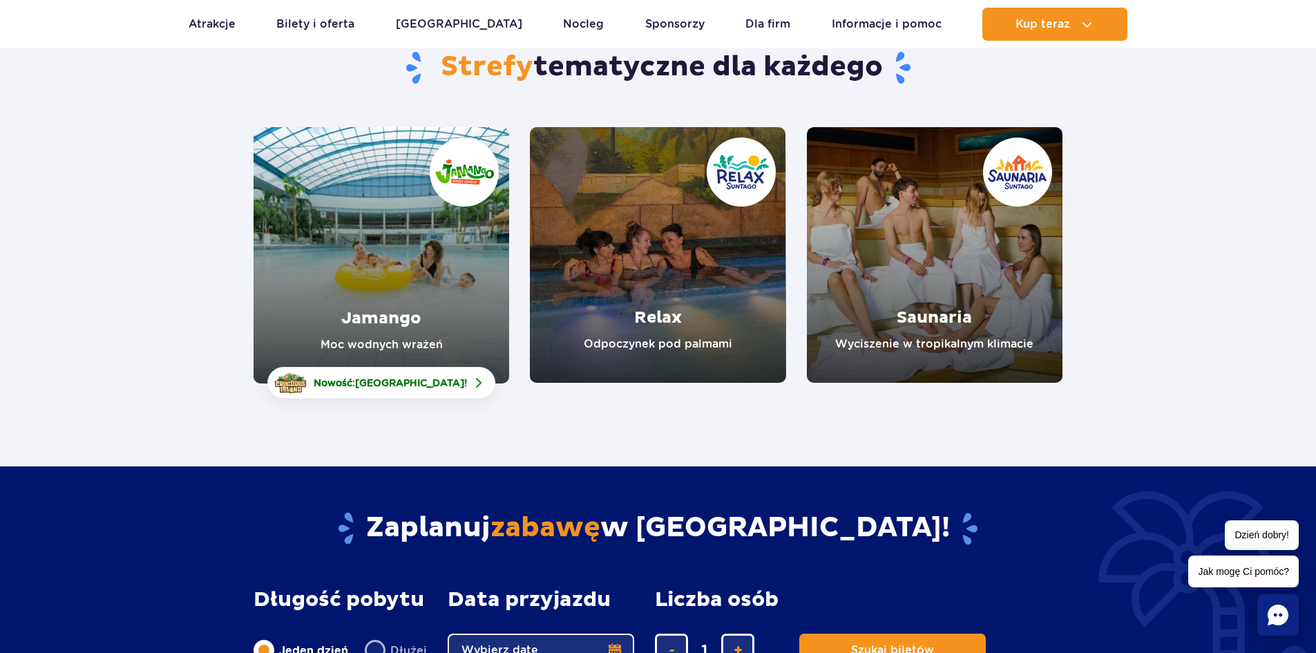
click at [439, 251] on link "Jamango" at bounding box center [382, 255] width 256 height 256
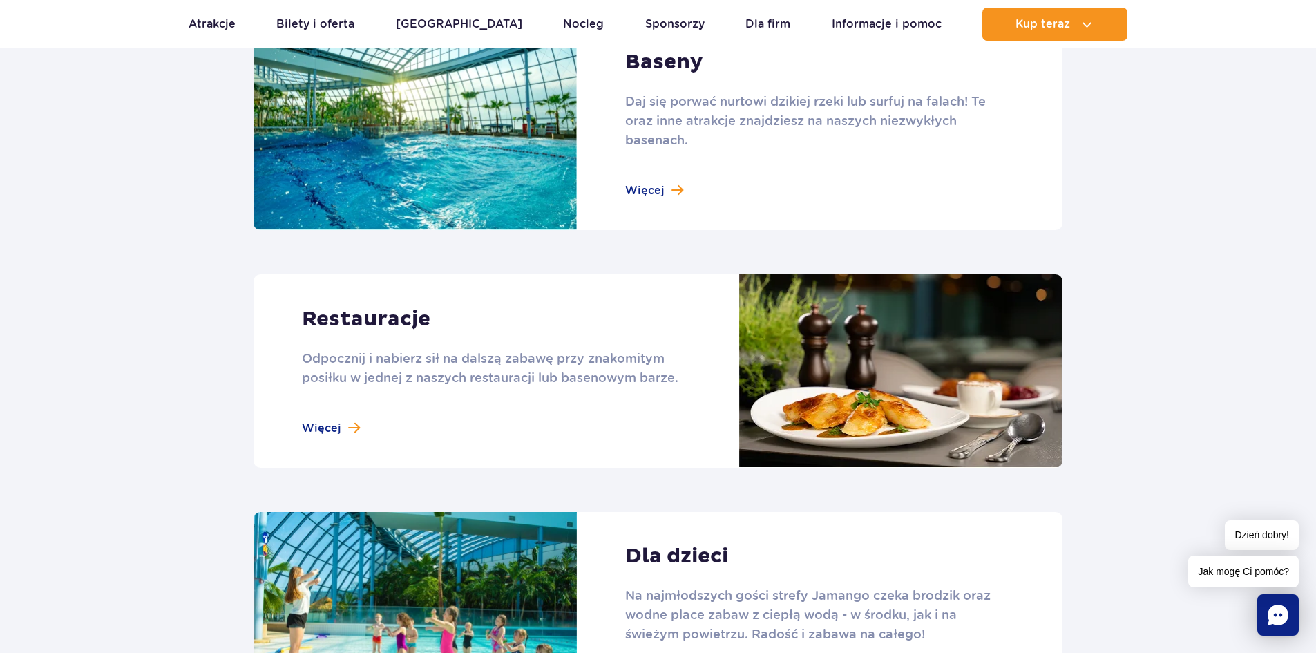
scroll to position [1796, 0]
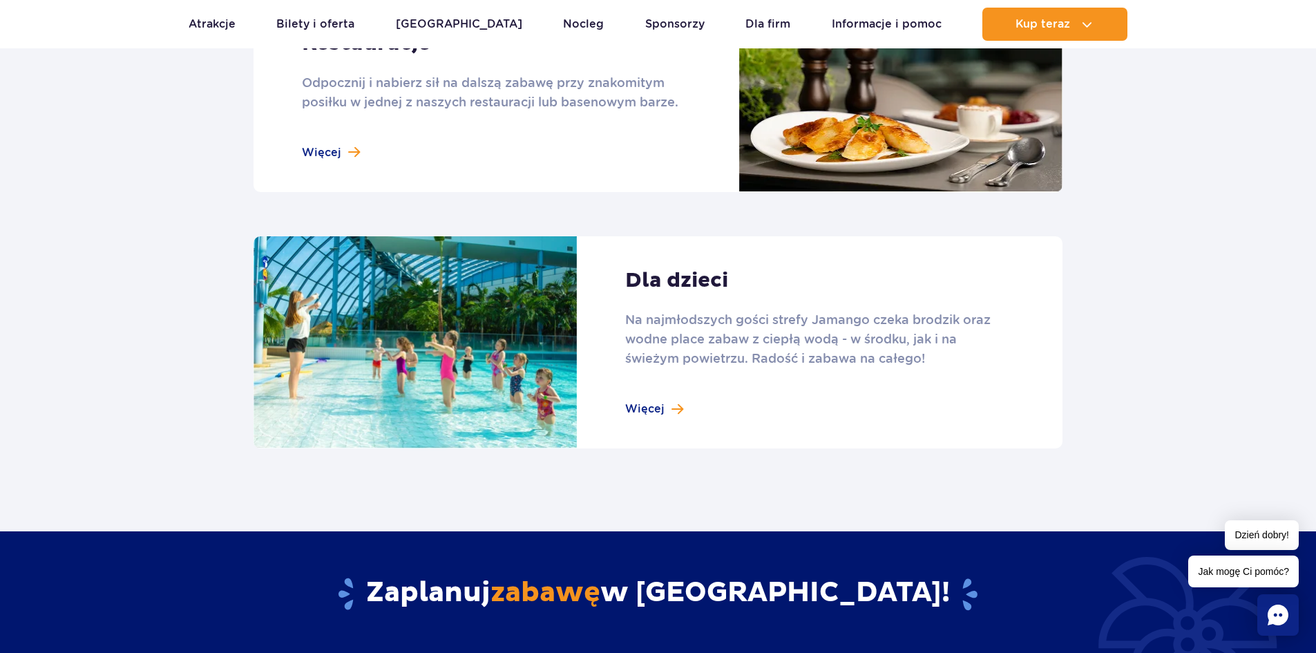
click at [711, 326] on link at bounding box center [658, 342] width 809 height 213
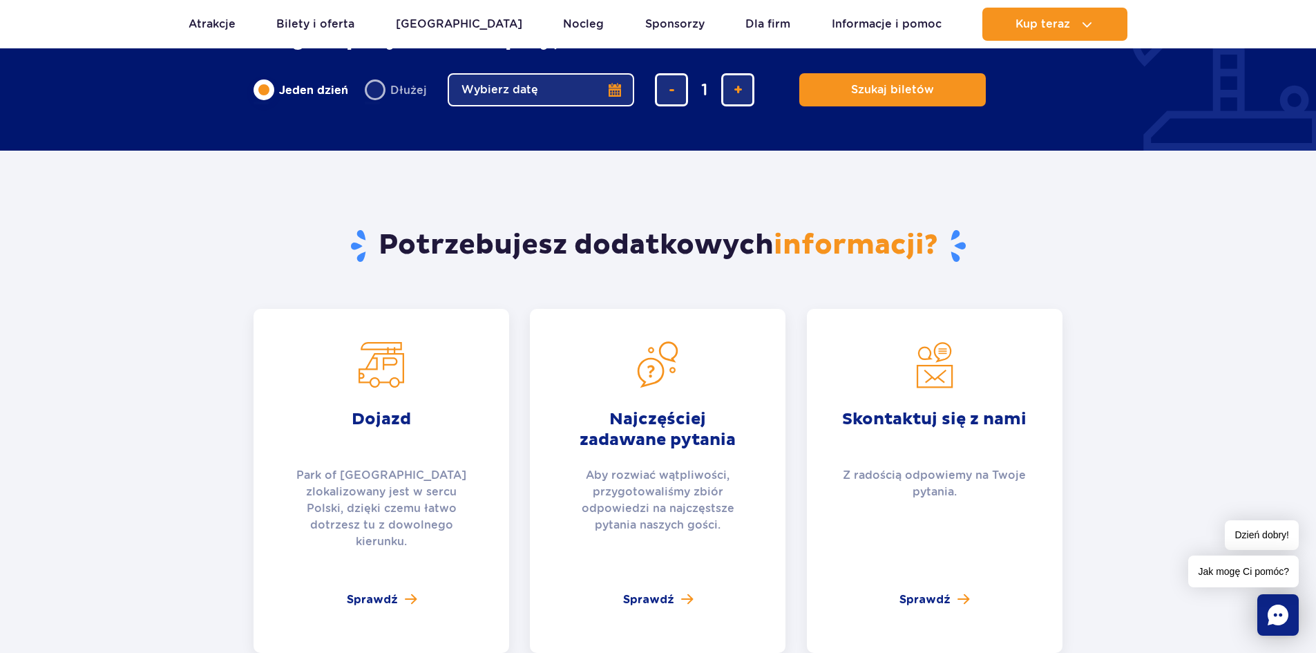
scroll to position [2280, 0]
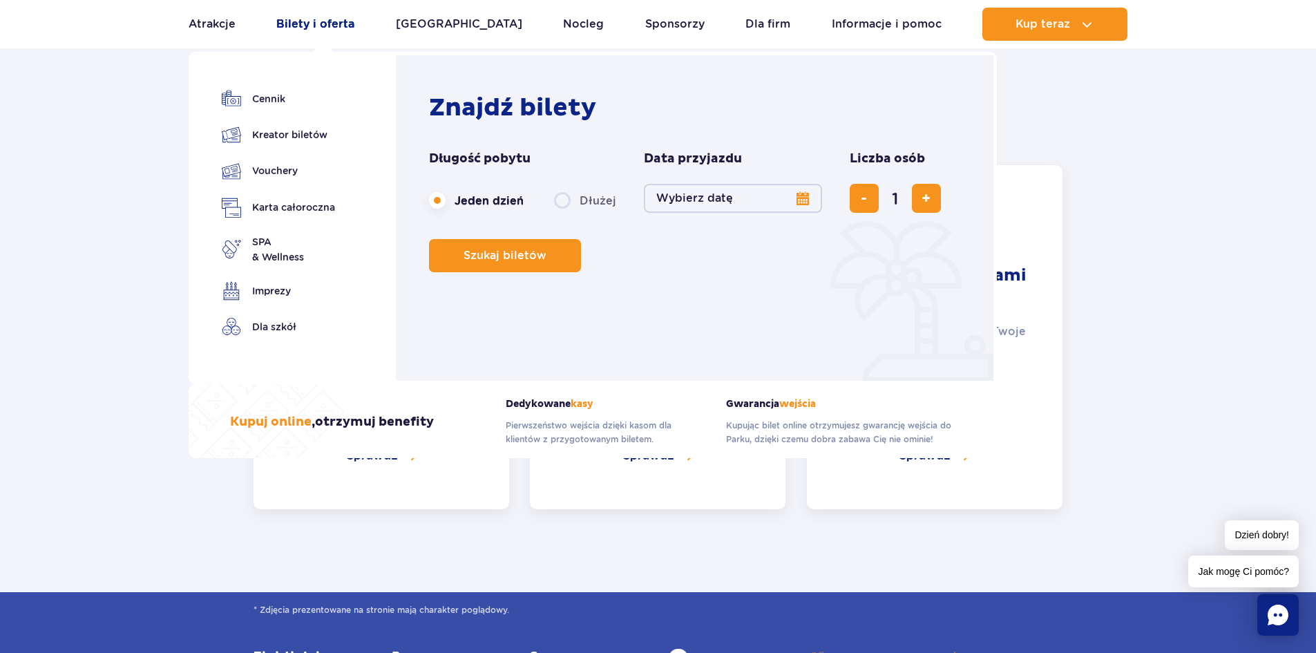
click at [327, 20] on link "Bilety i oferta" at bounding box center [315, 24] width 78 height 33
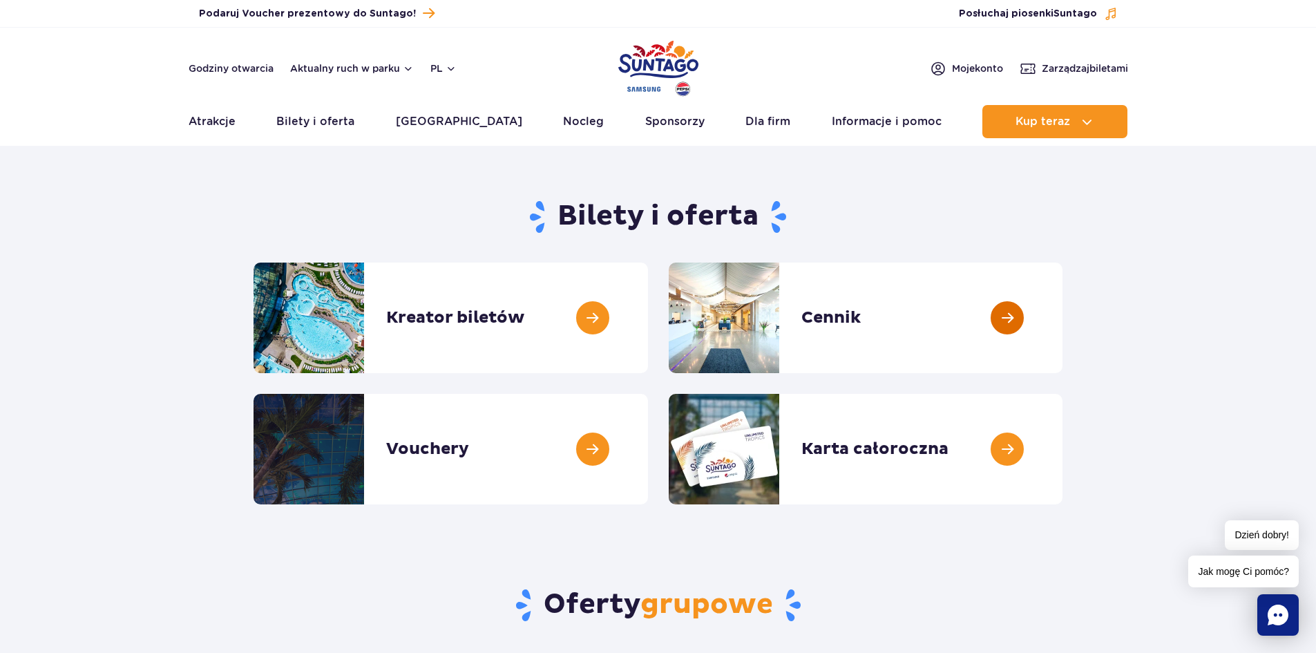
click at [1063, 328] on link at bounding box center [1063, 318] width 0 height 111
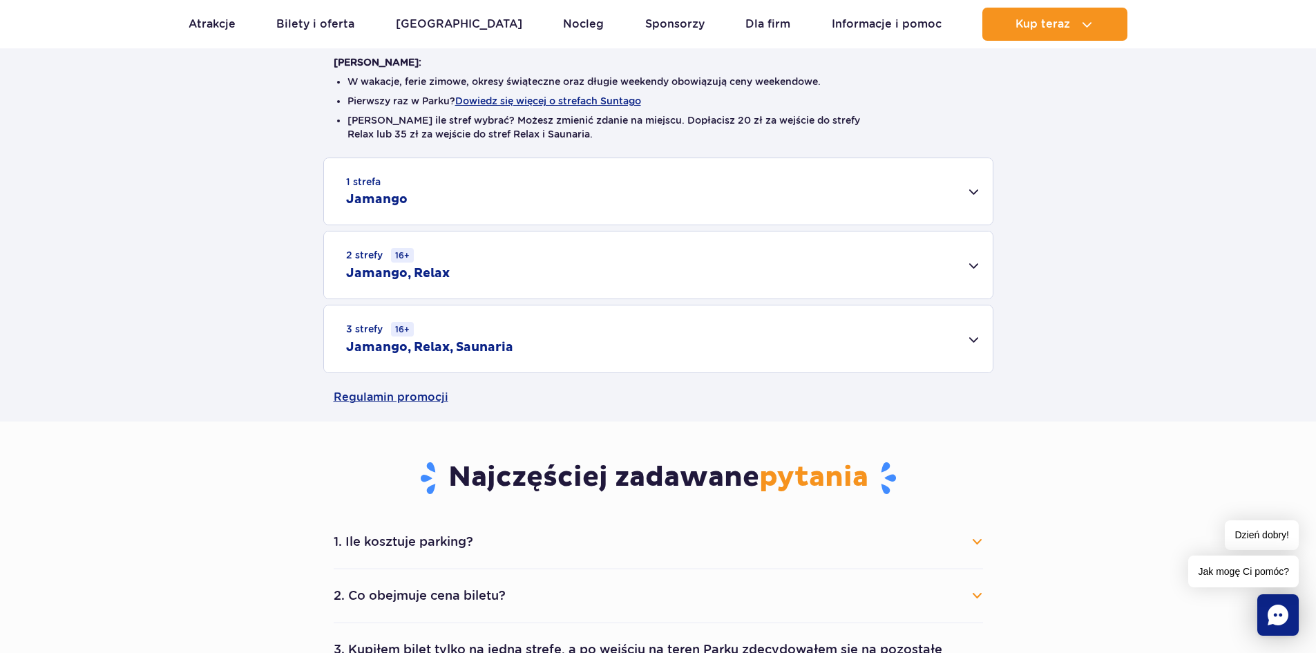
scroll to position [484, 0]
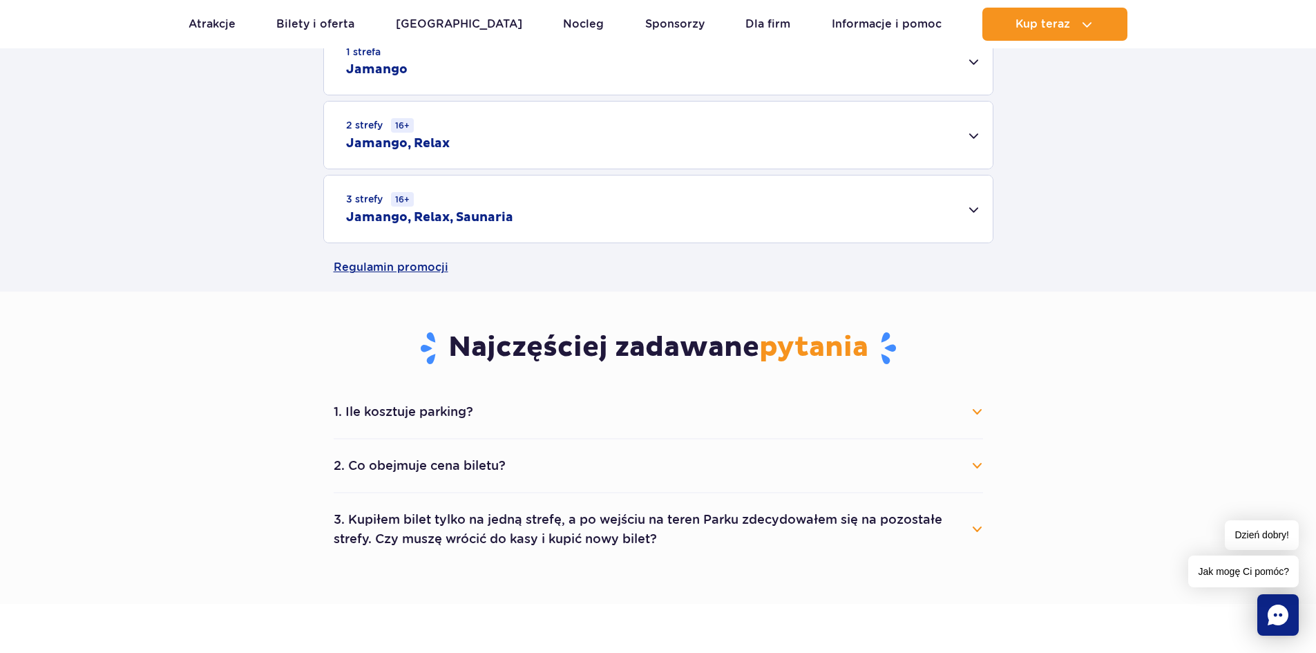
click at [491, 473] on button "2. Co obejmuje cena biletu?" at bounding box center [658, 465] width 649 height 30
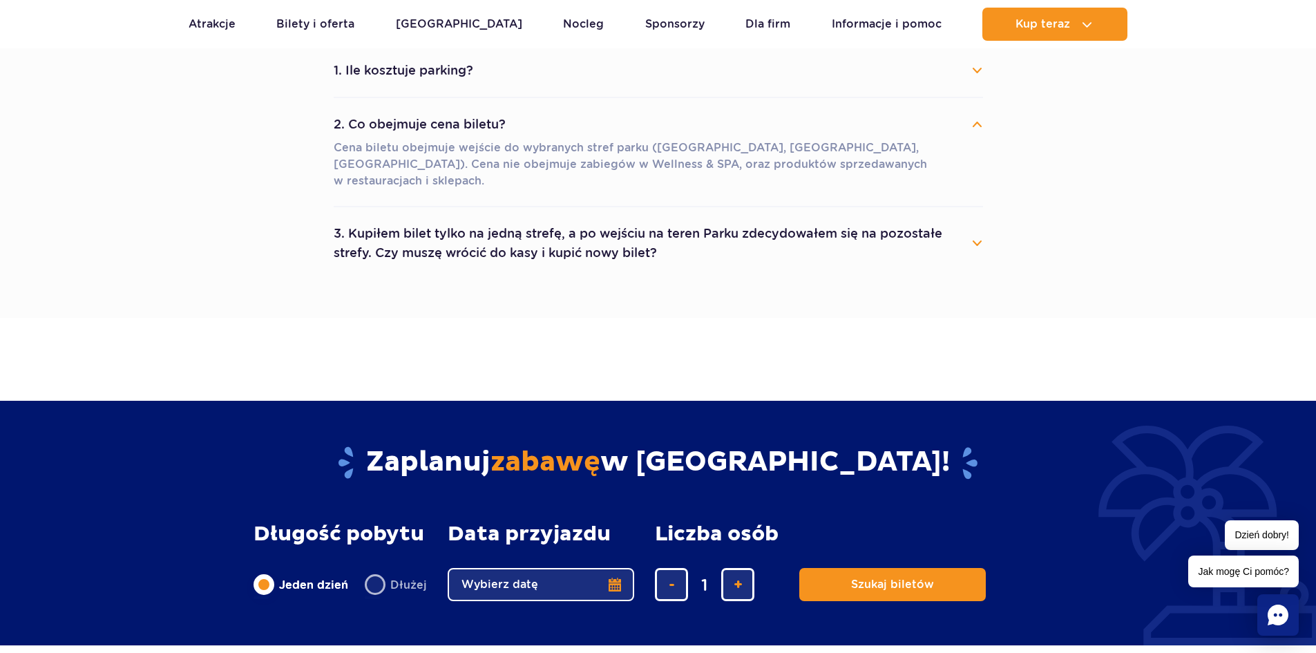
scroll to position [829, 0]
